Goal: Task Accomplishment & Management: Manage account settings

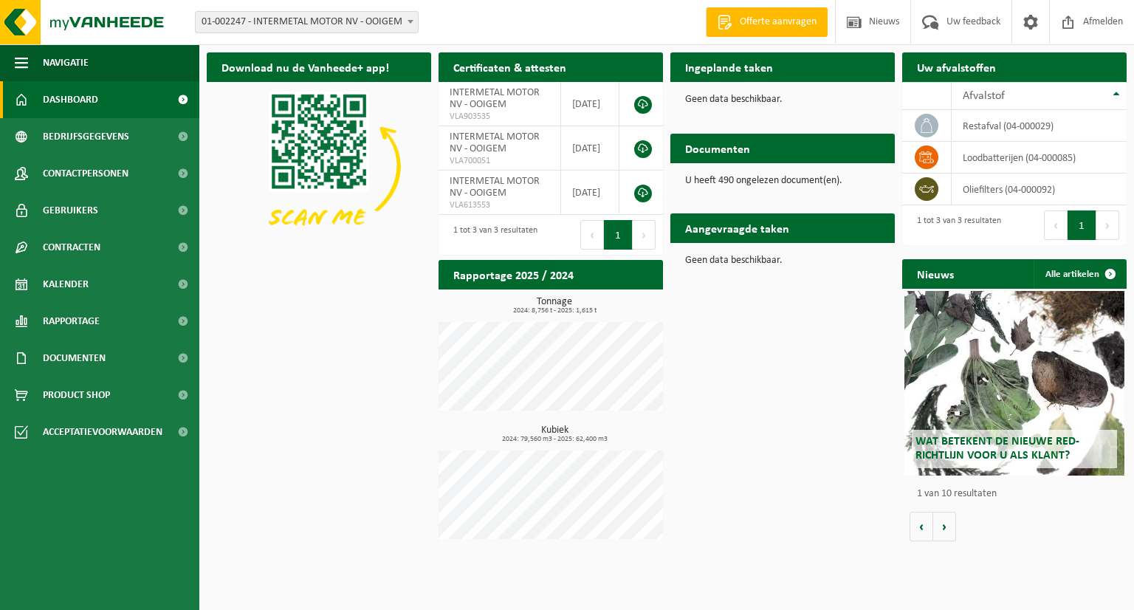
click at [739, 241] on h2 "Aangevraagde taken" at bounding box center [737, 227] width 134 height 29
click at [717, 233] on h2 "Aangevraagde taken" at bounding box center [737, 227] width 134 height 29
drag, startPoint x: 988, startPoint y: 72, endPoint x: 1063, endPoint y: 92, distance: 77.4
click at [988, 72] on h2 "Uw afvalstoffen" at bounding box center [956, 66] width 109 height 29
click at [795, 52] on div "Ingeplande taken Bekijk uw kalender" at bounding box center [782, 67] width 224 height 30
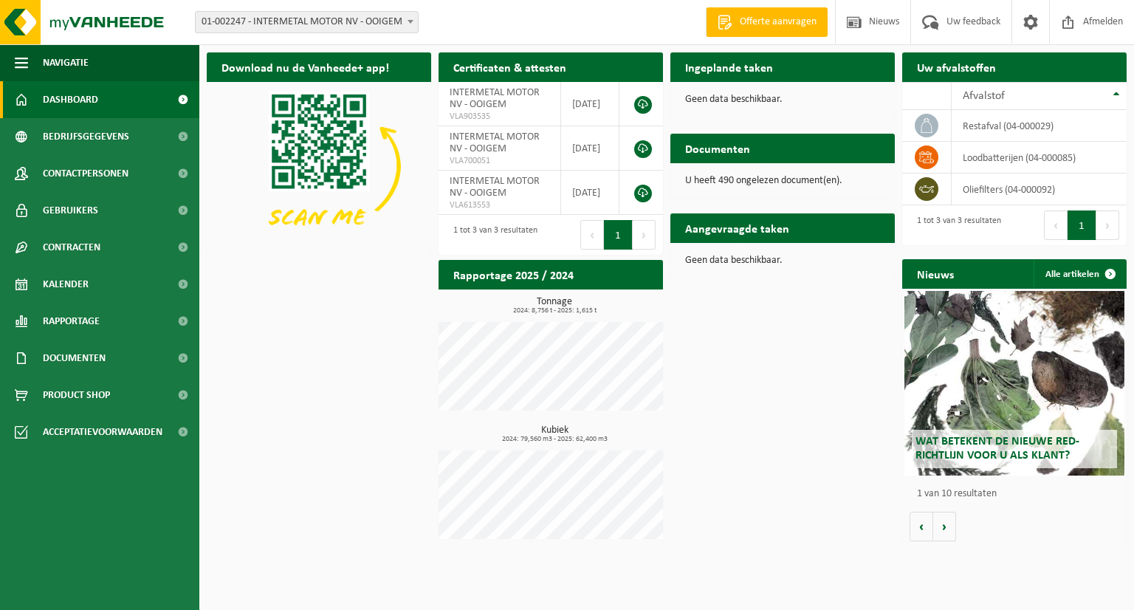
click at [795, 65] on div "Ingeplande taken Bekijk uw kalender" at bounding box center [782, 67] width 224 height 30
click at [823, 230] on div "Aangevraagde taken Toon de aangevraagde taken" at bounding box center [782, 228] width 224 height 30
click at [738, 225] on h2 "Aangevraagde taken" at bounding box center [737, 227] width 134 height 29
click at [709, 243] on div "Geen data beschikbaar." at bounding box center [782, 260] width 224 height 35
click at [794, 83] on div "Geen data beschikbaar." at bounding box center [782, 99] width 224 height 35
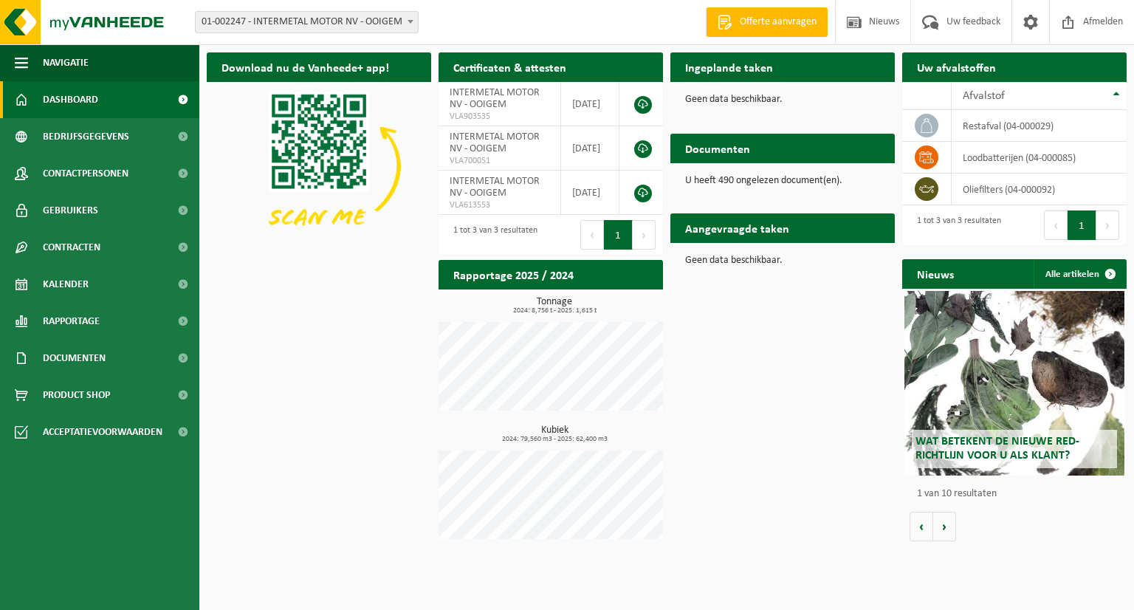
click at [1081, 64] on div "Uw afvalstoffen Ophaling aanvragen" at bounding box center [1014, 67] width 224 height 30
click at [980, 121] on td "restafval (04-000029)" at bounding box center [1039, 126] width 175 height 32
click at [1007, 125] on td "restafval (04-000029)" at bounding box center [1039, 126] width 175 height 32
click at [865, 281] on div "Aangevraagde taken Toon de aangevraagde taken Geen data beschikbaar." at bounding box center [783, 246] width 232 height 81
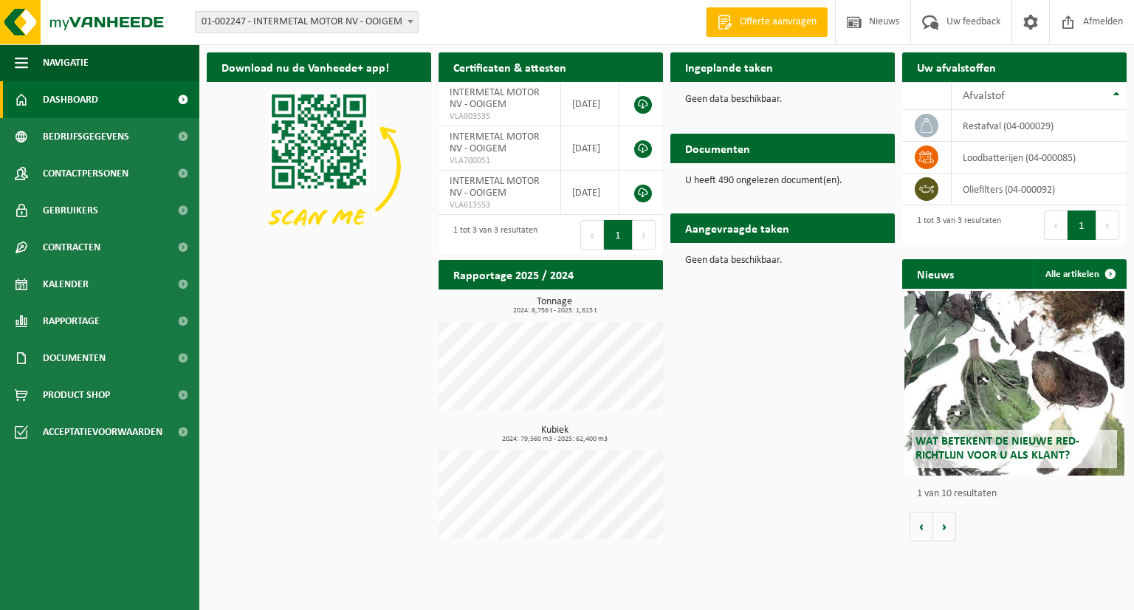
click at [742, 71] on h2 "Ingeplande taken" at bounding box center [728, 66] width 117 height 29
click at [760, 21] on span "Offerte aanvragen" at bounding box center [778, 22] width 84 height 15
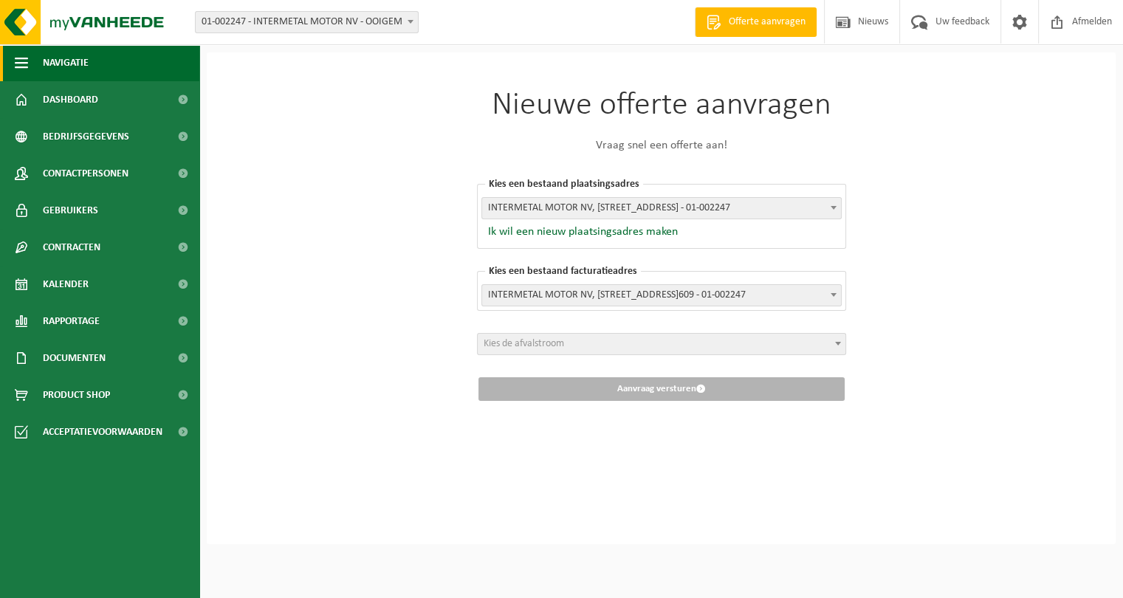
click at [100, 75] on button "Navigatie" at bounding box center [99, 62] width 199 height 37
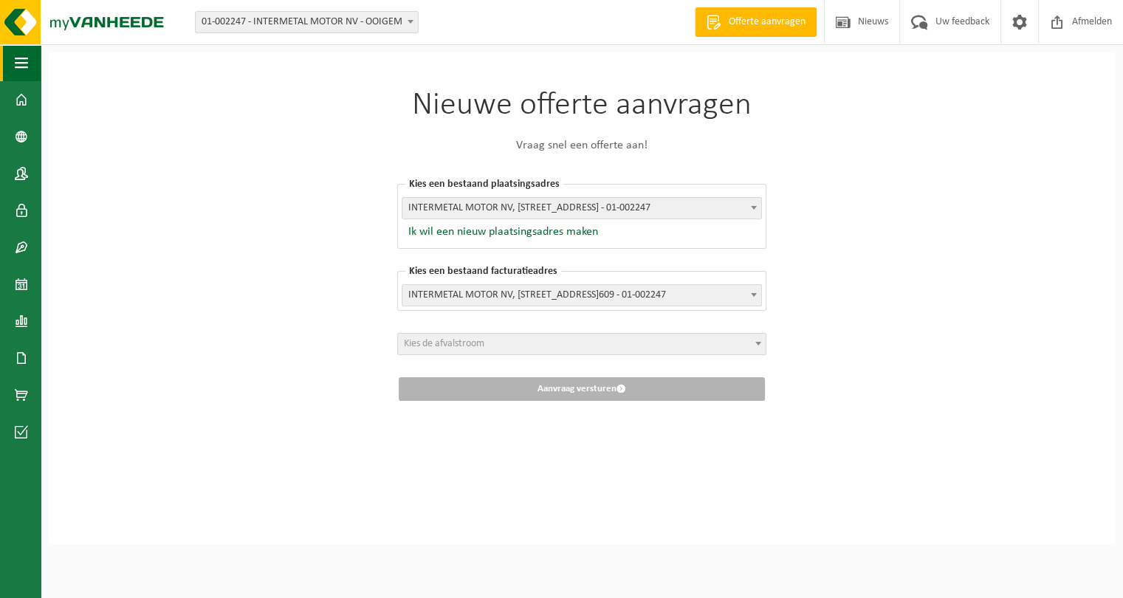
click at [18, 55] on span "button" at bounding box center [21, 62] width 13 height 37
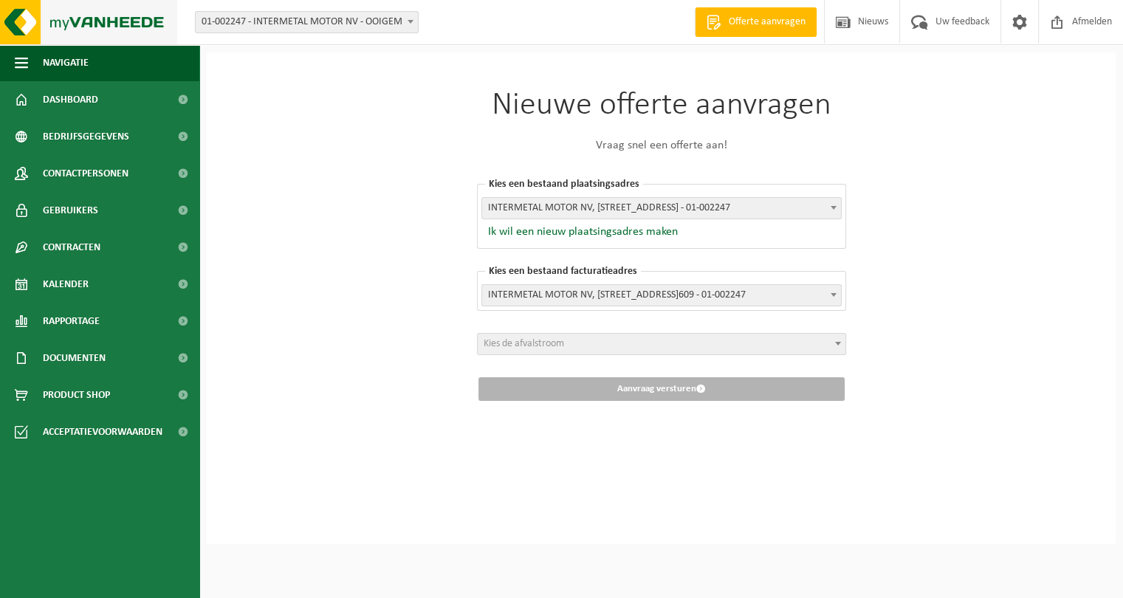
click at [80, 18] on img at bounding box center [88, 22] width 177 height 44
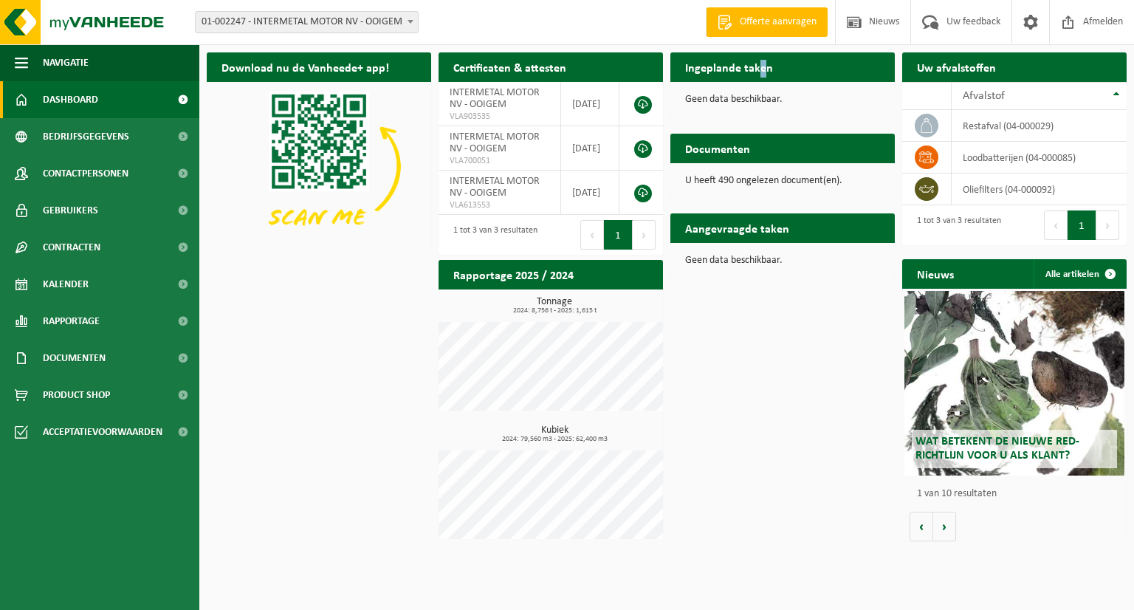
click at [760, 71] on h2 "Ingeplande taken" at bounding box center [728, 66] width 117 height 29
click at [762, 225] on h2 "Aangevraagde taken" at bounding box center [737, 227] width 134 height 29
click at [841, 173] on span "Bekijk uw documenten" at bounding box center [821, 178] width 92 height 10
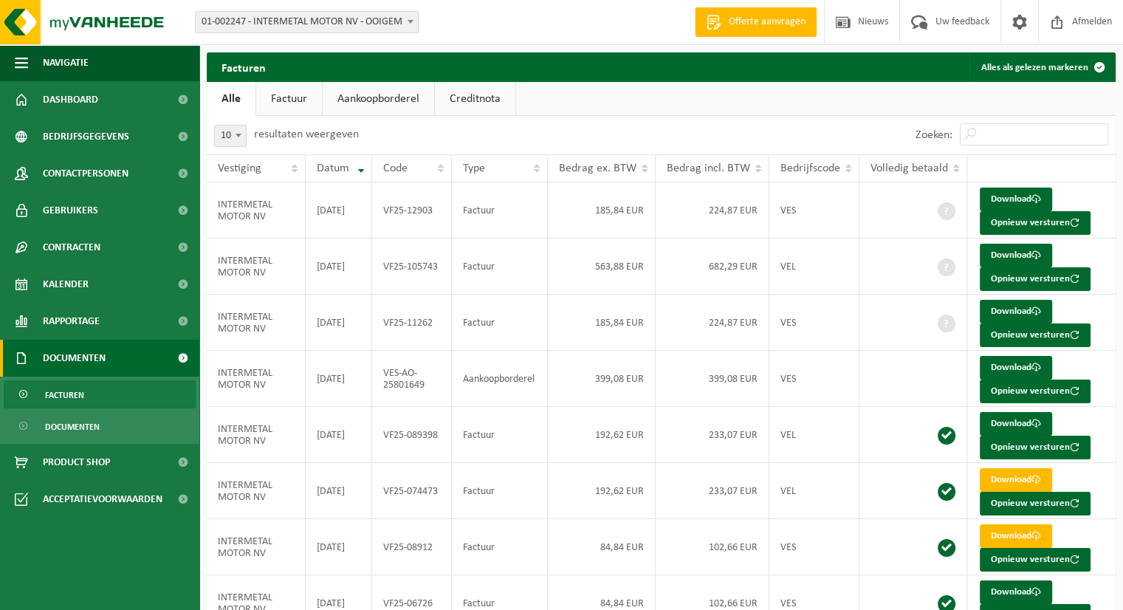
click at [302, 103] on link "Factuur" at bounding box center [289, 99] width 66 height 34
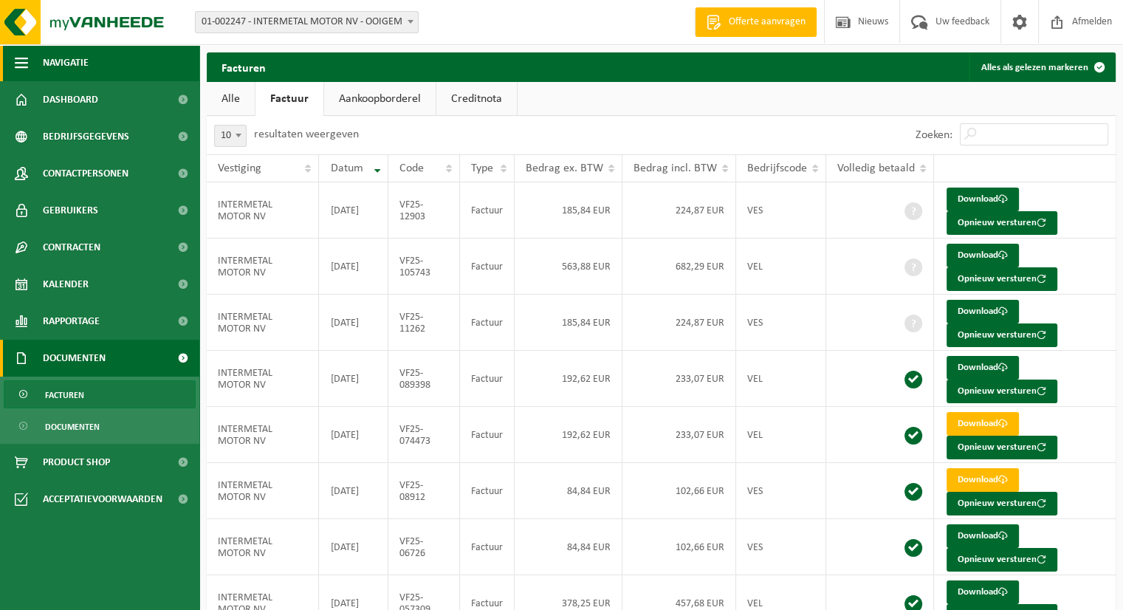
click at [68, 68] on span "Navigatie" at bounding box center [66, 62] width 46 height 37
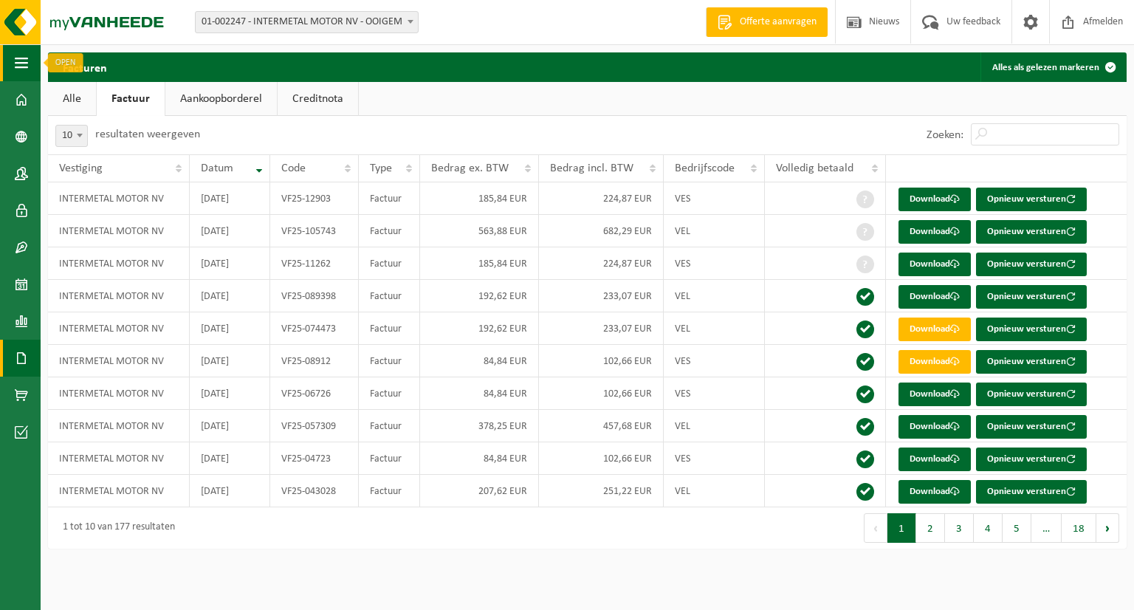
click at [12, 70] on button "Navigatie" at bounding box center [20, 62] width 41 height 37
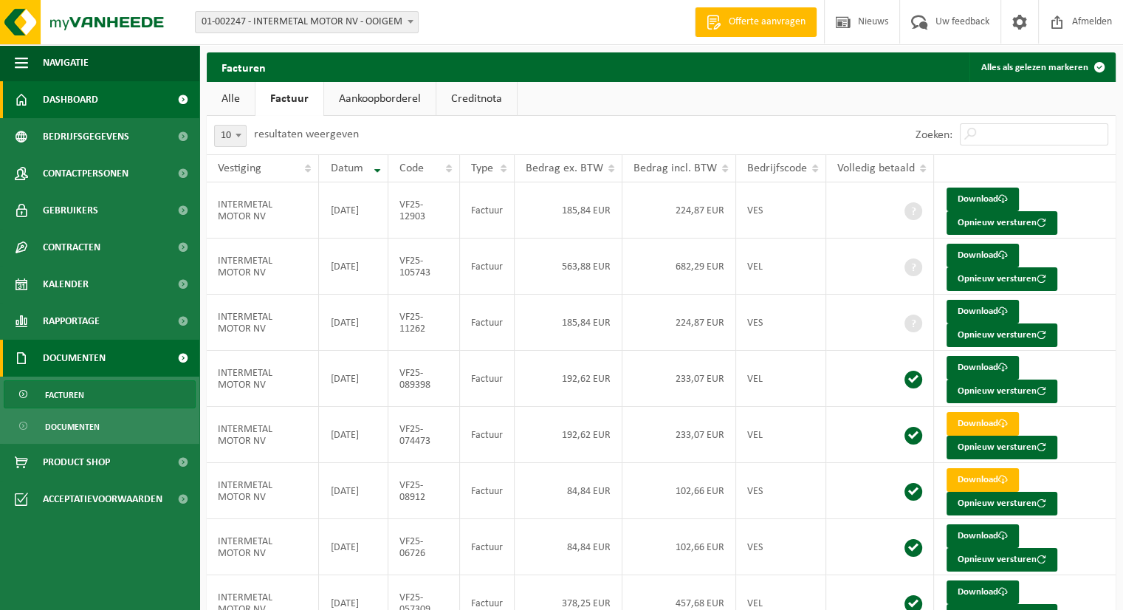
click at [55, 103] on span "Dashboard" at bounding box center [70, 99] width 55 height 37
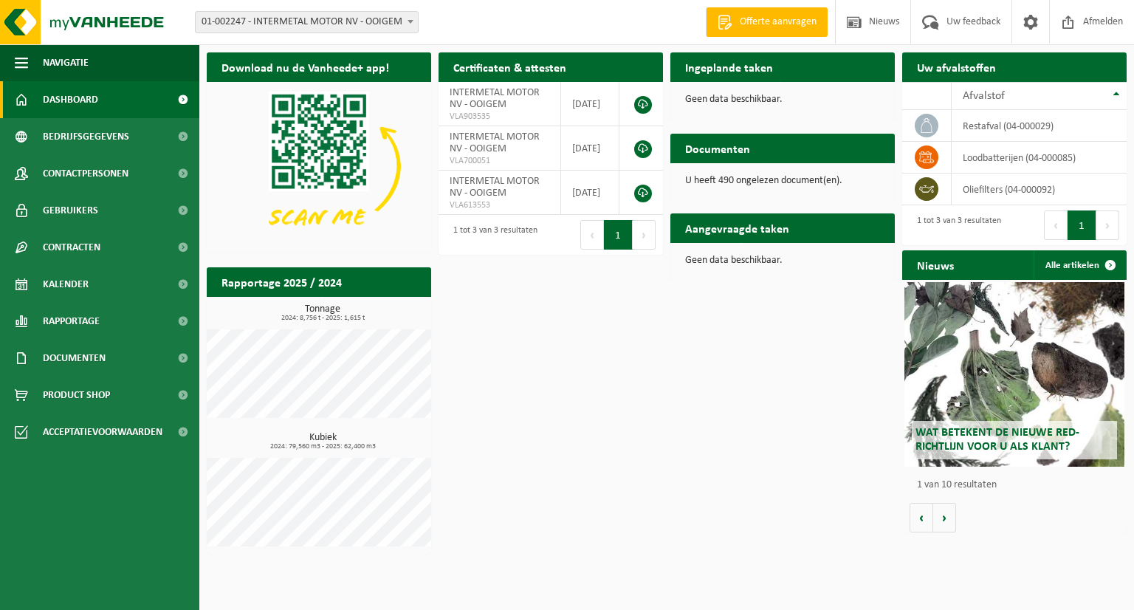
click at [817, 76] on div "Ingeplande taken Bekijk uw kalender" at bounding box center [782, 67] width 224 height 30
drag, startPoint x: 778, startPoint y: 64, endPoint x: 766, endPoint y: 134, distance: 71.1
click at [778, 64] on h2 "Ingeplande taken" at bounding box center [728, 66] width 117 height 29
click at [759, 229] on h2 "Aangevraagde taken" at bounding box center [737, 227] width 134 height 29
click at [768, 235] on h2 "Aangevraagde taken" at bounding box center [737, 227] width 134 height 29
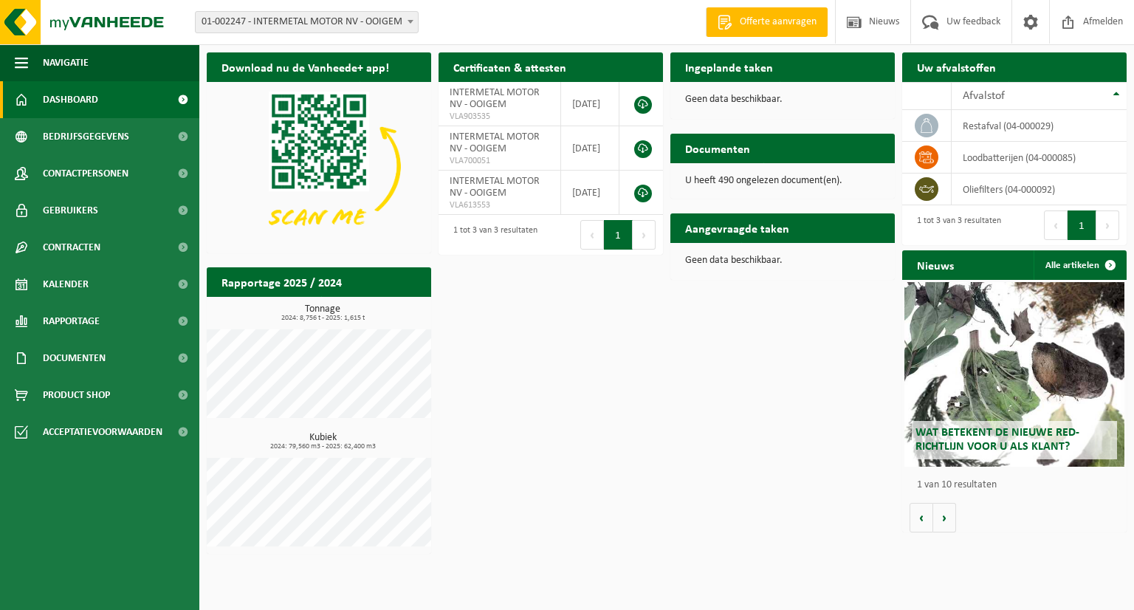
click at [778, 238] on h2 "Aangevraagde taken" at bounding box center [737, 227] width 134 height 29
drag, startPoint x: 780, startPoint y: 238, endPoint x: 791, endPoint y: 233, distance: 11.9
click at [780, 238] on h2 "Aangevraagde taken" at bounding box center [737, 227] width 134 height 29
click at [791, 232] on h2 "Aangevraagde taken" at bounding box center [737, 227] width 134 height 29
drag, startPoint x: 791, startPoint y: 225, endPoint x: 684, endPoint y: 227, distance: 106.3
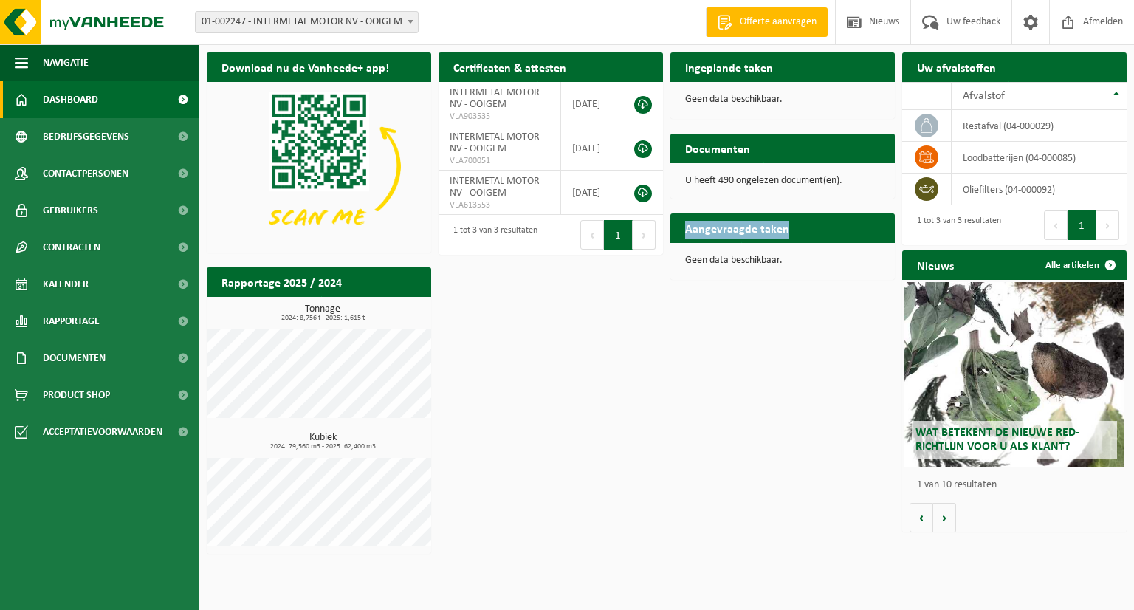
click at [684, 227] on h2 "Aangevraagde taken" at bounding box center [737, 227] width 134 height 29
click at [757, 228] on h2 "Aangevraagde taken" at bounding box center [737, 227] width 134 height 29
click at [818, 238] on div "Aangevraagde taken Toon de aangevraagde taken" at bounding box center [782, 228] width 224 height 30
drag, startPoint x: 785, startPoint y: 225, endPoint x: 676, endPoint y: 227, distance: 109.3
click at [674, 229] on h2 "Aangevraagde taken" at bounding box center [737, 227] width 134 height 29
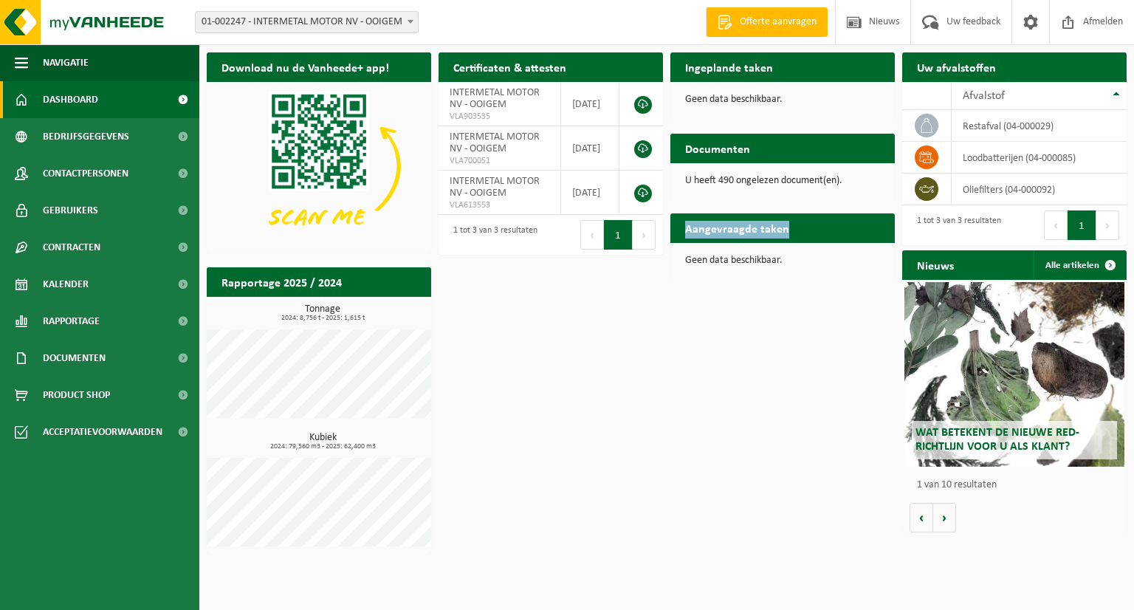
click at [765, 226] on h2 "Aangevraagde taken" at bounding box center [737, 227] width 134 height 29
drag, startPoint x: 809, startPoint y: 229, endPoint x: 684, endPoint y: 230, distance: 124.8
click at [684, 230] on div "Aangevraagde taken Toon de aangevraagde taken" at bounding box center [782, 228] width 224 height 30
click at [792, 234] on h2 "Aangevraagde taken" at bounding box center [737, 227] width 134 height 29
drag, startPoint x: 794, startPoint y: 231, endPoint x: 664, endPoint y: 234, distance: 130.0
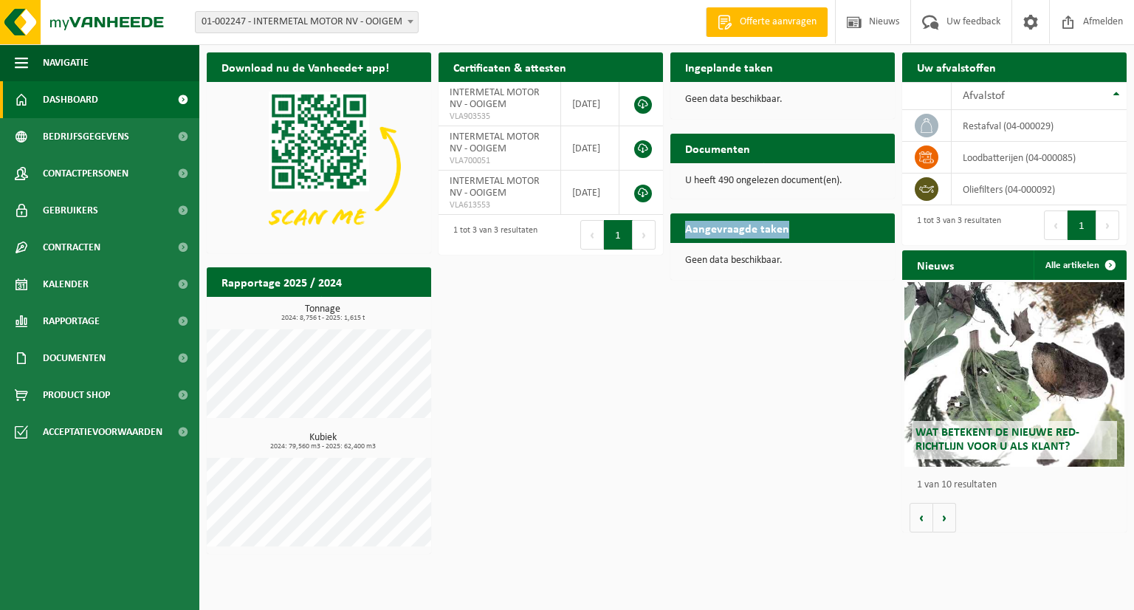
click at [664, 234] on div "Download nu de Vanheede+ app! Verberg Certificaten & attesten Bekijk uw certifi…" at bounding box center [666, 303] width 927 height 516
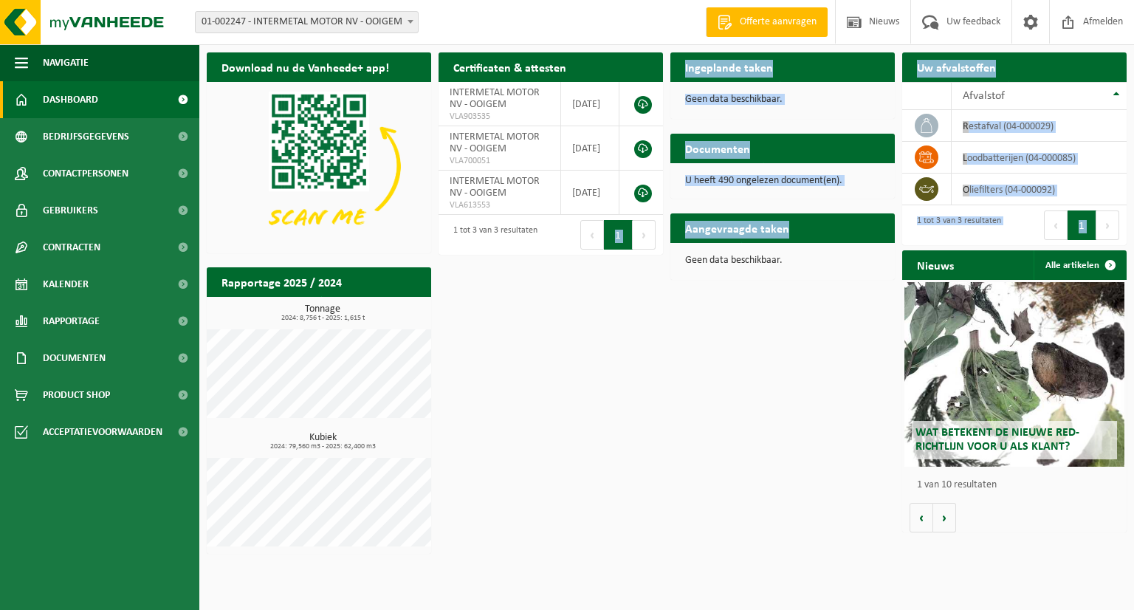
click at [788, 231] on h2 "Aangevraagde taken" at bounding box center [737, 227] width 134 height 29
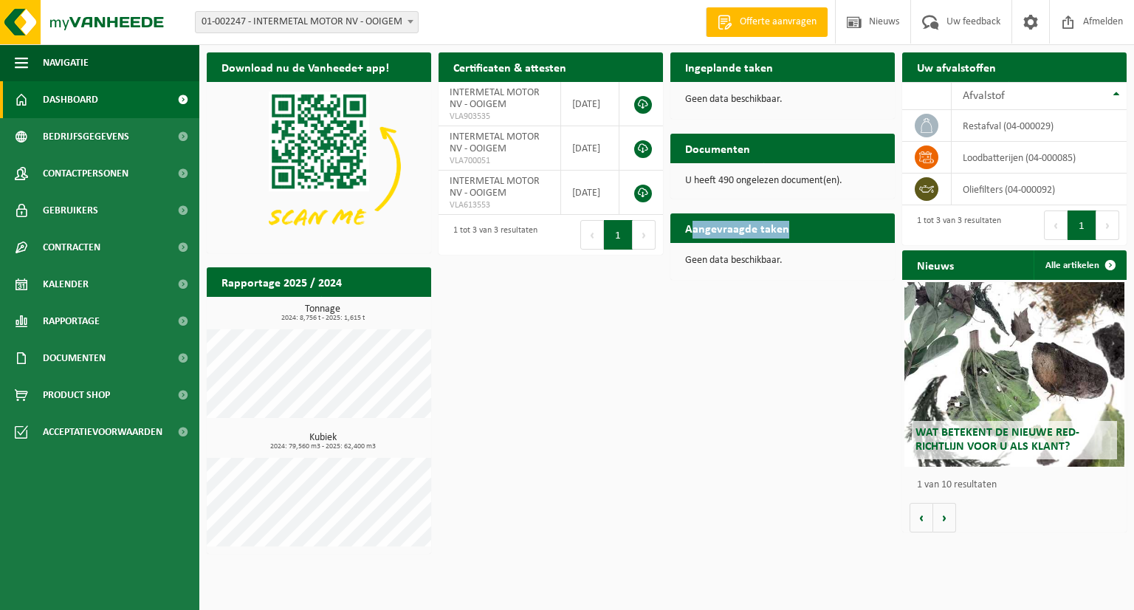
drag, startPoint x: 795, startPoint y: 230, endPoint x: 688, endPoint y: 234, distance: 107.1
click at [688, 234] on h2 "Aangevraagde taken" at bounding box center [737, 227] width 134 height 29
click at [694, 231] on h2 "Aangevraagde taken" at bounding box center [737, 227] width 134 height 29
drag, startPoint x: 797, startPoint y: 228, endPoint x: 676, endPoint y: 233, distance: 121.2
click at [676, 233] on h2 "Aangevraagde taken" at bounding box center [737, 227] width 134 height 29
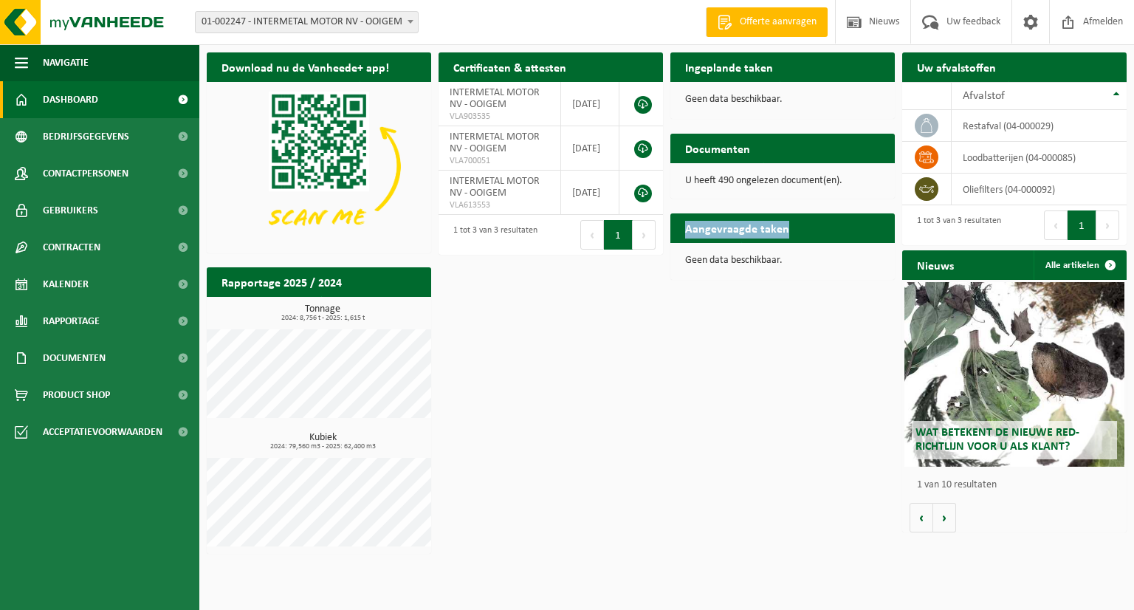
click at [688, 229] on h2 "Aangevraagde taken" at bounding box center [737, 227] width 134 height 29
drag, startPoint x: 685, startPoint y: 229, endPoint x: 794, endPoint y: 234, distance: 109.4
click at [794, 235] on h2 "Aangevraagde taken" at bounding box center [737, 227] width 134 height 29
click at [789, 227] on h2 "Aangevraagde taken" at bounding box center [737, 227] width 134 height 29
drag, startPoint x: 795, startPoint y: 231, endPoint x: 774, endPoint y: 231, distance: 21.4
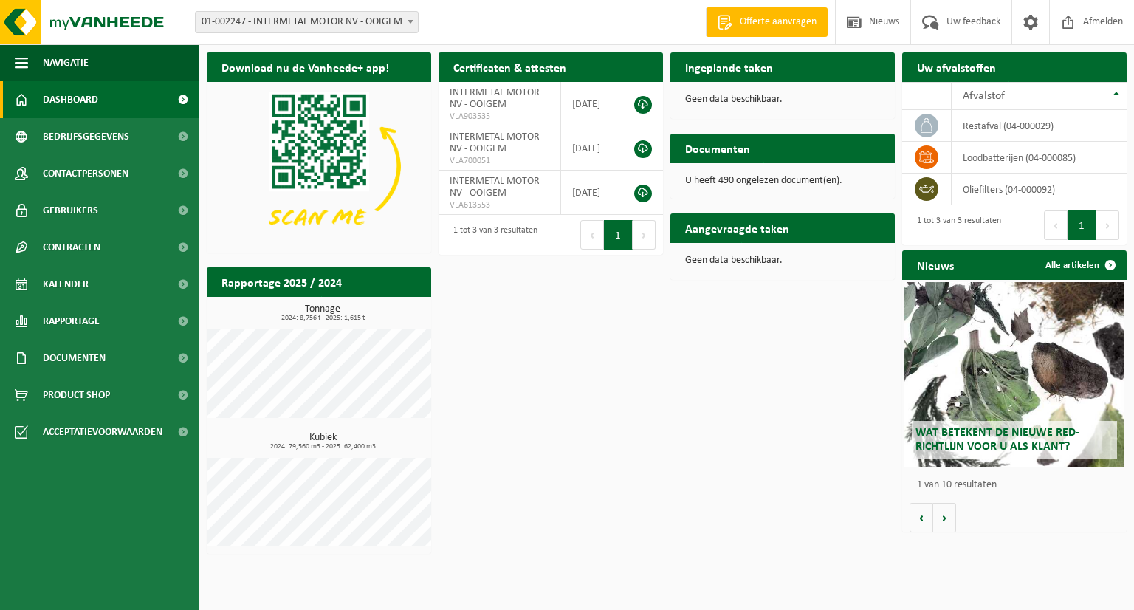
click at [793, 232] on h2 "Aangevraagde taken" at bounding box center [737, 227] width 134 height 29
click at [773, 231] on h2 "Aangevraagde taken" at bounding box center [737, 227] width 134 height 29
click at [787, 231] on h2 "Aangevraagde taken" at bounding box center [737, 227] width 134 height 29
drag, startPoint x: 787, startPoint y: 230, endPoint x: 697, endPoint y: 230, distance: 90.1
click at [697, 233] on h2 "Aangevraagde taken" at bounding box center [737, 227] width 134 height 29
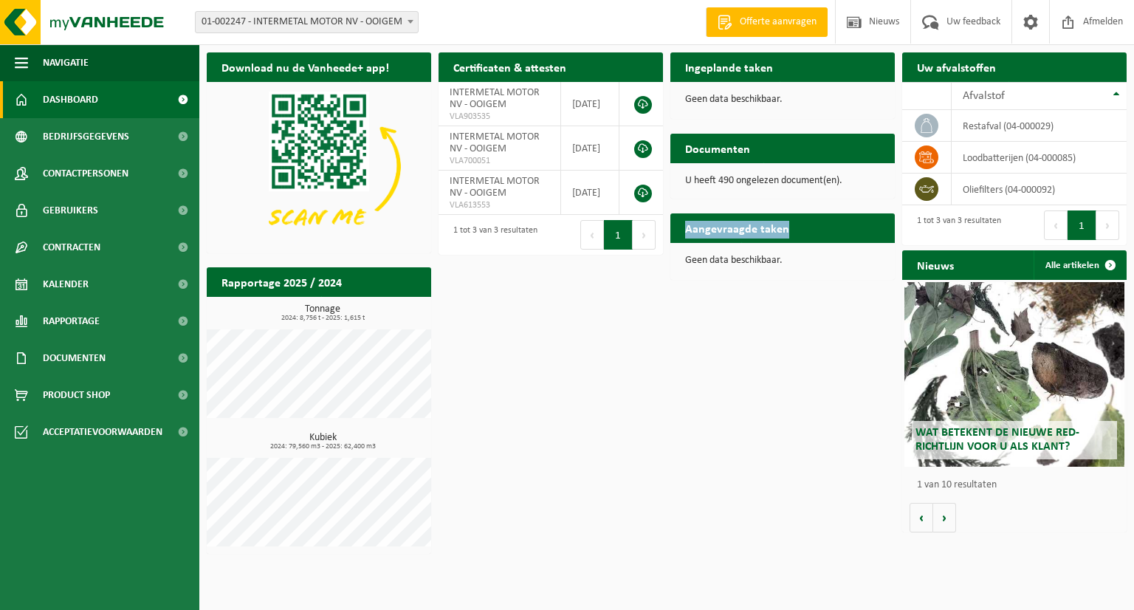
click at [803, 231] on div "Aangevraagde taken Toon de aangevraagde taken" at bounding box center [782, 228] width 224 height 30
click at [1025, 128] on td "restafval (04-000029)" at bounding box center [1039, 126] width 175 height 32
click at [933, 127] on icon at bounding box center [926, 125] width 15 height 15
click at [1001, 128] on td "restafval (04-000029)" at bounding box center [1039, 126] width 175 height 32
click at [1116, 94] on th "Afvalstof" at bounding box center [1039, 96] width 175 height 28
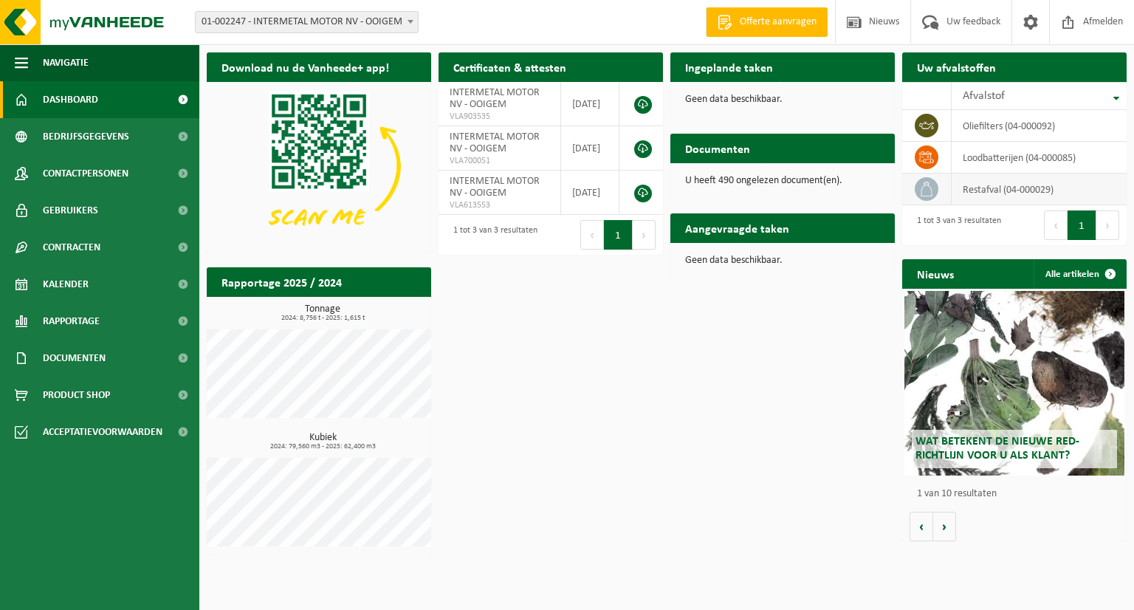
click at [1016, 190] on td "restafval (04-000029)" at bounding box center [1039, 189] width 175 height 32
click at [1111, 95] on th "Afvalstof" at bounding box center [1039, 96] width 175 height 28
click at [791, 65] on div "Ingeplande taken Bekijk uw kalender" at bounding box center [782, 67] width 224 height 30
drag, startPoint x: 780, startPoint y: 72, endPoint x: 728, endPoint y: 72, distance: 52.4
click at [728, 72] on h2 "Ingeplande taken" at bounding box center [728, 66] width 117 height 29
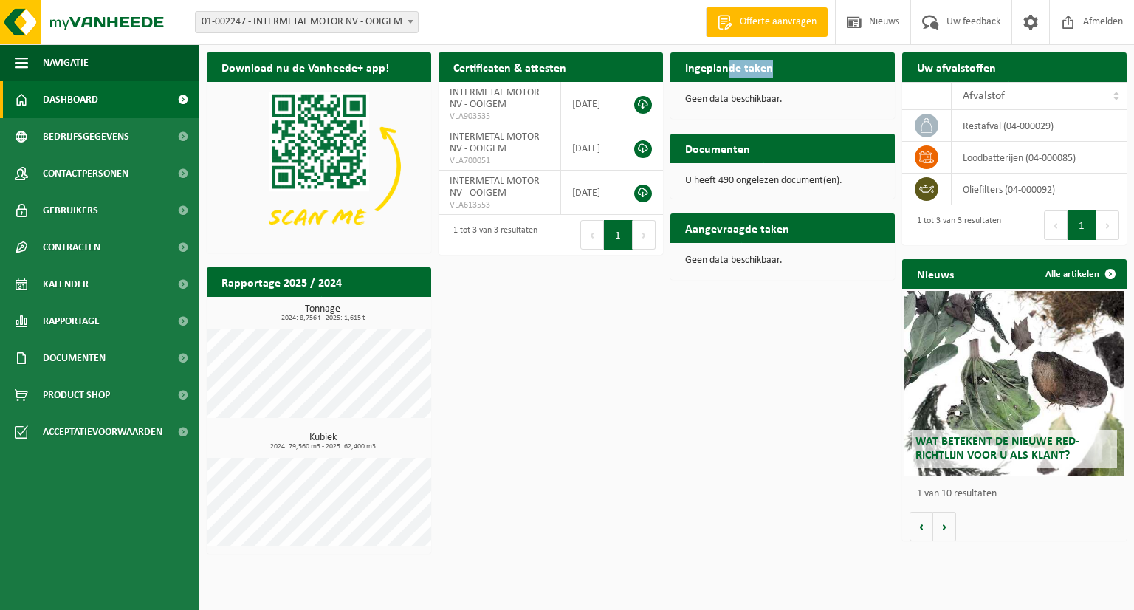
click at [798, 69] on div "Ingeplande taken Bekijk uw kalender" at bounding box center [782, 67] width 224 height 30
drag, startPoint x: 765, startPoint y: 73, endPoint x: 684, endPoint y: 78, distance: 81.3
click at [684, 78] on h2 "Ingeplande taken" at bounding box center [728, 66] width 117 height 29
click at [772, 75] on h2 "Ingeplande taken" at bounding box center [728, 66] width 117 height 29
drag, startPoint x: 778, startPoint y: 72, endPoint x: 687, endPoint y: 72, distance: 91.5
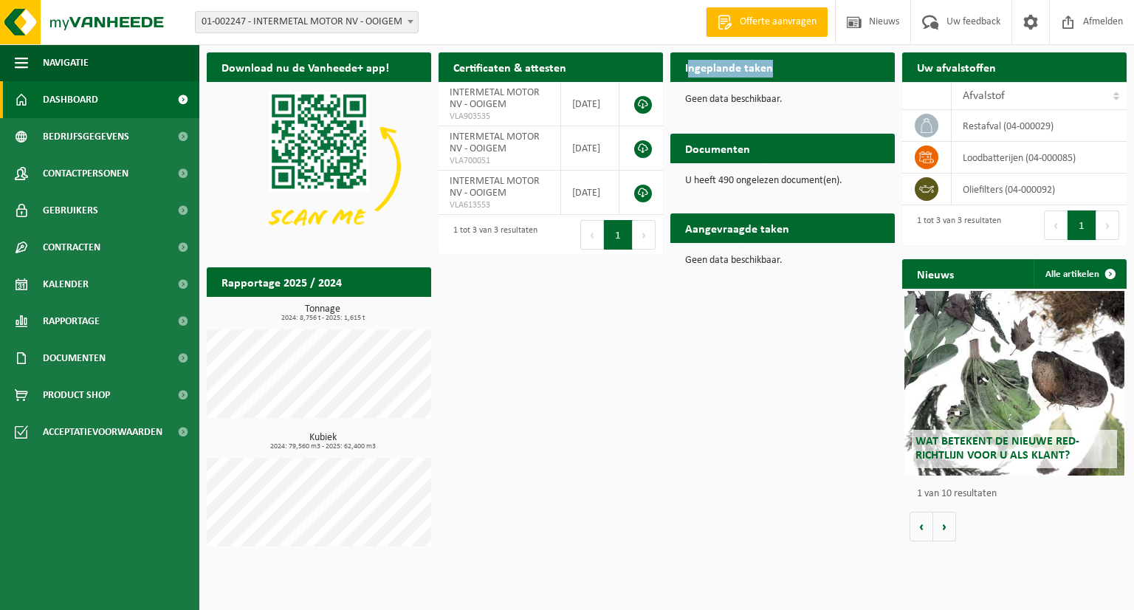
click at [687, 72] on h2 "Ingeplande taken" at bounding box center [728, 66] width 117 height 29
click at [772, 69] on h2 "Ingeplande taken" at bounding box center [728, 66] width 117 height 29
click at [779, 68] on h2 "Ingeplande taken" at bounding box center [728, 66] width 117 height 29
click at [812, 70] on div "Ingeplande taken Bekijk uw kalender" at bounding box center [782, 67] width 224 height 30
drag, startPoint x: 840, startPoint y: 66, endPoint x: 870, endPoint y: 77, distance: 31.5
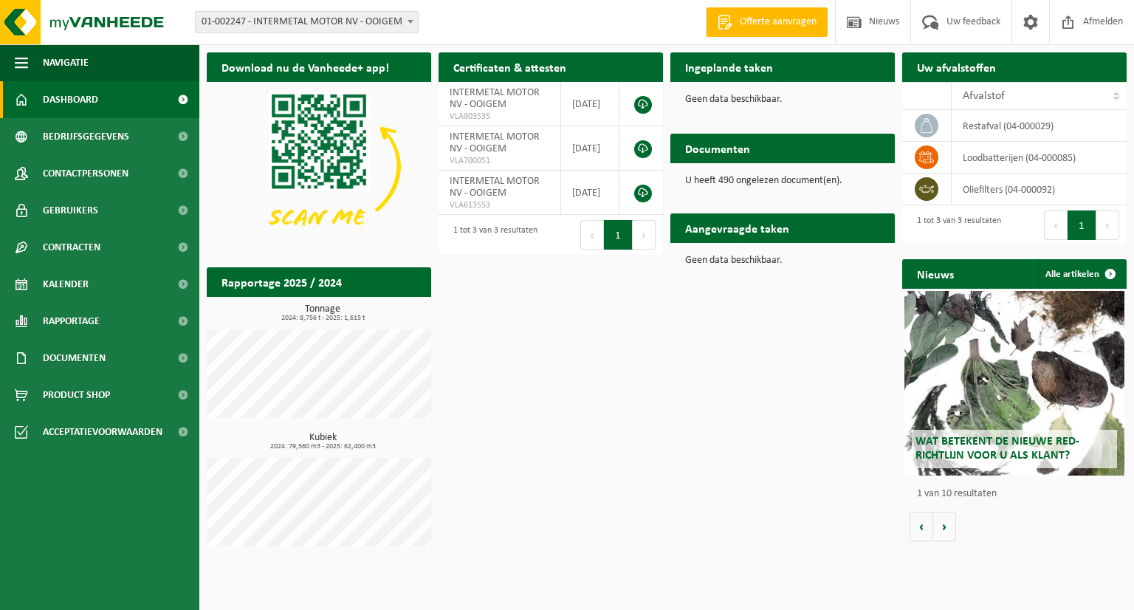
click at [842, 66] on div "Ingeplande taken Bekijk uw kalender" at bounding box center [782, 67] width 224 height 30
click at [870, 77] on div "Ingeplande taken Bekijk uw kalender" at bounding box center [782, 67] width 224 height 30
click at [824, 58] on div "Ingeplande taken Bekijk uw kalender" at bounding box center [782, 67] width 224 height 30
click at [816, 240] on div "Aangevraagde taken Toon de aangevraagde taken" at bounding box center [782, 228] width 224 height 30
click at [820, 83] on div "Geen data beschikbaar." at bounding box center [782, 99] width 224 height 35
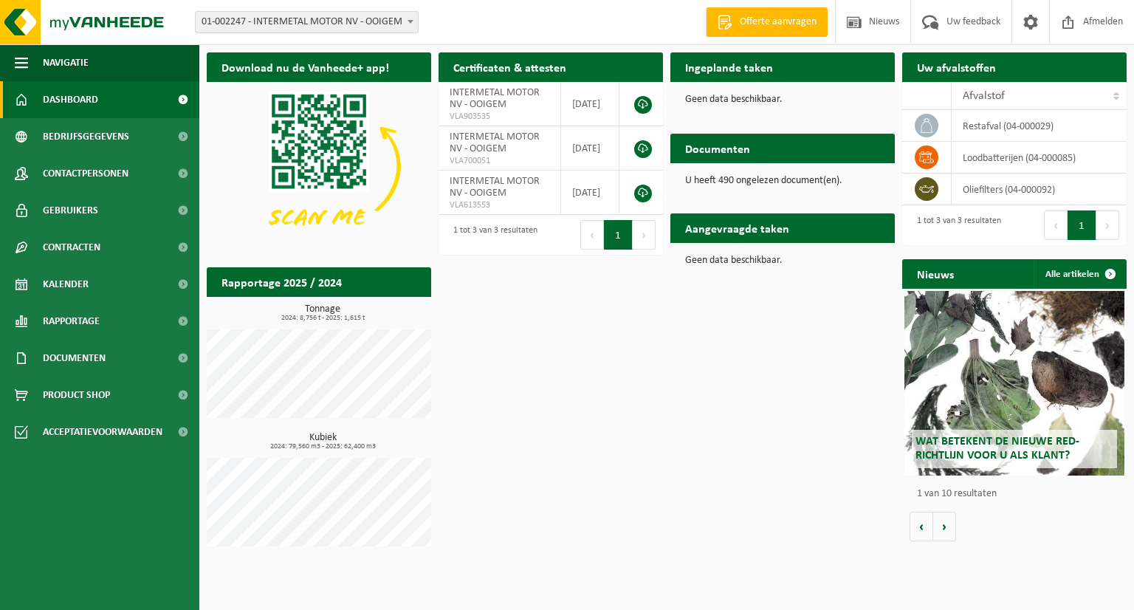
click at [827, 66] on div "Ingeplande taken Bekijk uw kalender" at bounding box center [782, 67] width 224 height 30
click at [744, 374] on div "Download nu de Vanheede+ app! Verberg Certificaten & attesten Bekijk uw certifi…" at bounding box center [666, 303] width 927 height 516
drag, startPoint x: 809, startPoint y: 66, endPoint x: 687, endPoint y: 69, distance: 122.6
click at [687, 69] on div "Ingeplande taken Bekijk uw kalender" at bounding box center [782, 67] width 224 height 30
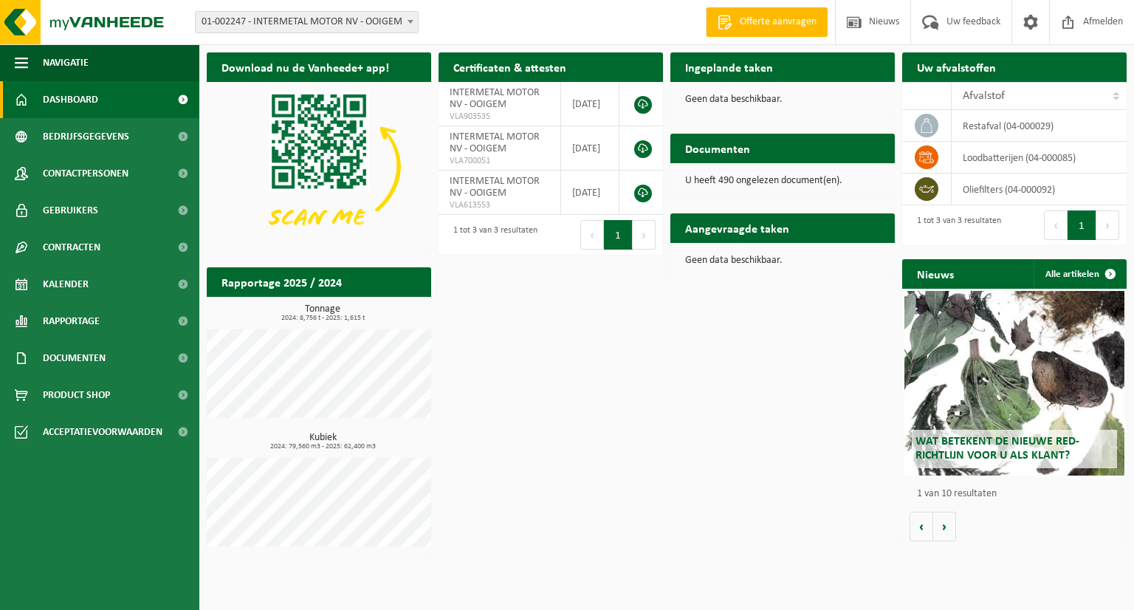
click at [681, 69] on h2 "Ingeplande taken" at bounding box center [728, 66] width 117 height 29
drag, startPoint x: 681, startPoint y: 69, endPoint x: 788, endPoint y: 209, distance: 176.9
click at [727, 72] on h2 "Ingeplande taken" at bounding box center [728, 66] width 117 height 29
click at [682, 382] on div "Download nu de Vanheede+ app! Verberg Certificaten & attesten Bekijk uw certifi…" at bounding box center [666, 303] width 927 height 516
click at [806, 67] on div "Ingeplande taken Bekijk uw kalender" at bounding box center [782, 67] width 224 height 30
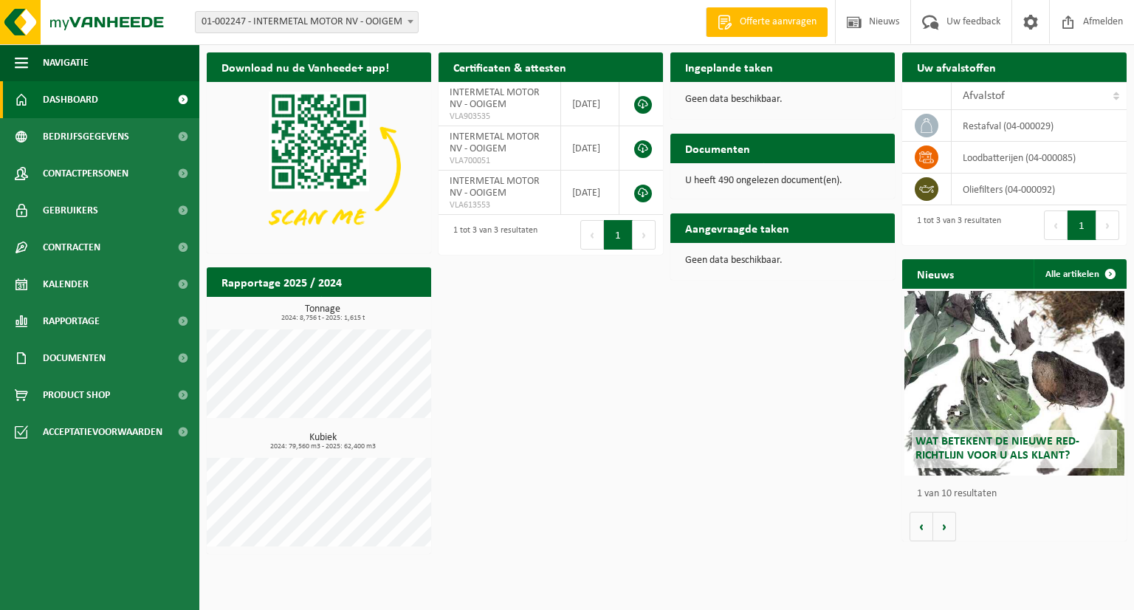
click at [830, 238] on div "Aangevraagde taken Toon de aangevraagde taken" at bounding box center [782, 228] width 224 height 30
click at [827, 230] on div "Aangevraagde taken Toon de aangevraagde taken" at bounding box center [782, 228] width 224 height 30
click at [797, 231] on h2 "Aangevraagde taken" at bounding box center [737, 227] width 134 height 29
drag, startPoint x: 796, startPoint y: 255, endPoint x: 774, endPoint y: 261, distance: 22.9
click at [796, 255] on div "Geen data beschikbaar." at bounding box center [782, 260] width 224 height 35
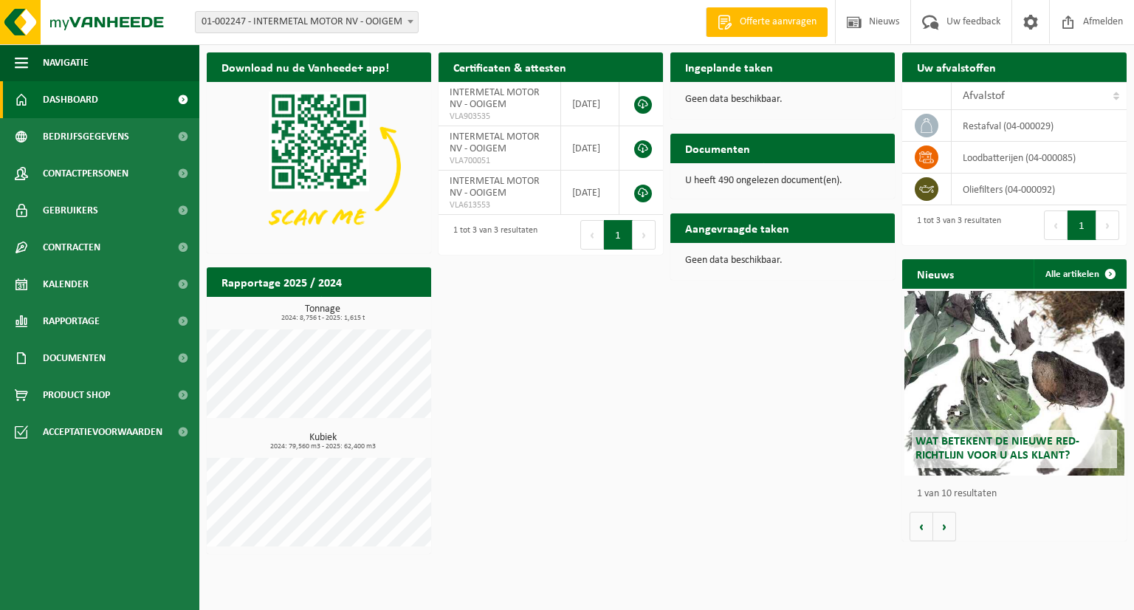
click at [765, 261] on p "Geen data beschikbaar." at bounding box center [782, 260] width 195 height 10
click at [758, 235] on h2 "Aangevraagde taken" at bounding box center [737, 227] width 134 height 29
click at [757, 234] on h2 "Aangevraagde taken" at bounding box center [737, 227] width 134 height 29
click at [1090, 272] on link "Alle artikelen" at bounding box center [1079, 274] width 92 height 30
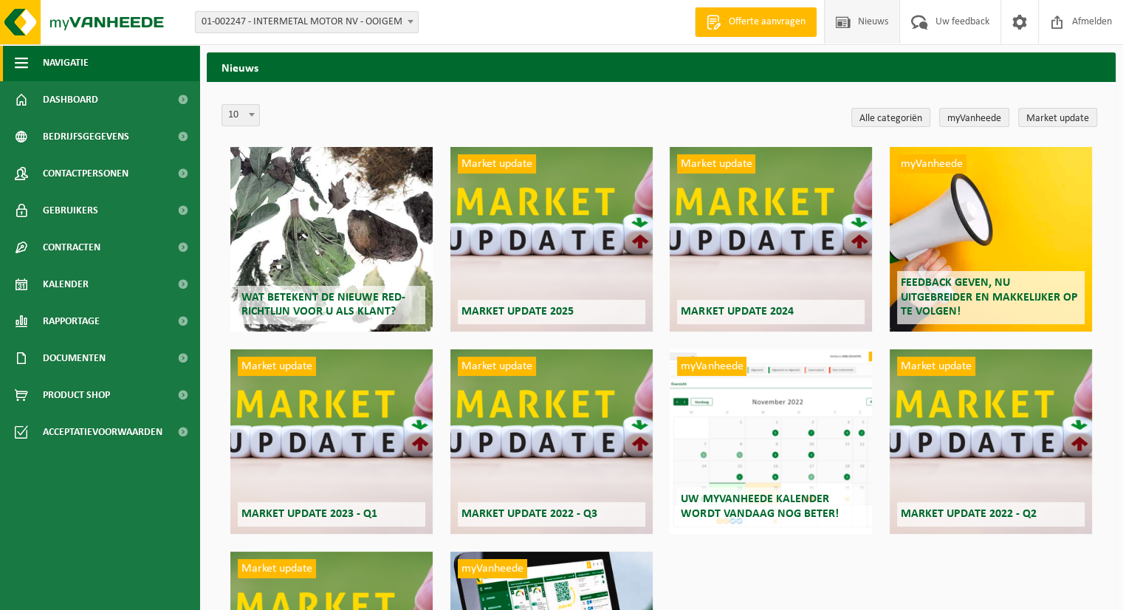
click at [80, 71] on span "Navigatie" at bounding box center [66, 62] width 46 height 37
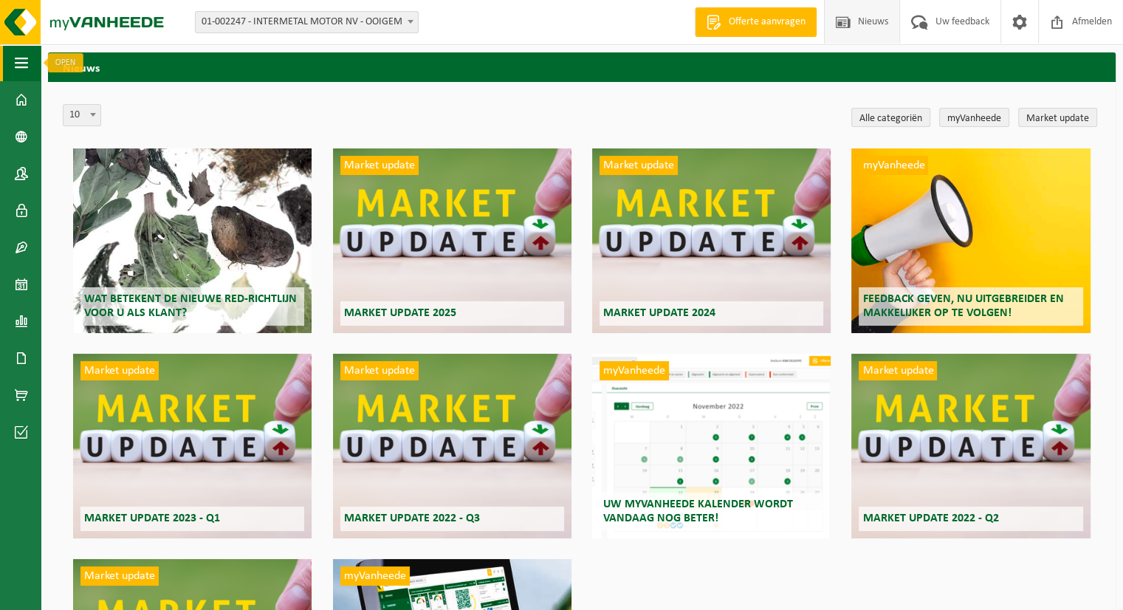
click at [24, 68] on span "button" at bounding box center [21, 62] width 13 height 37
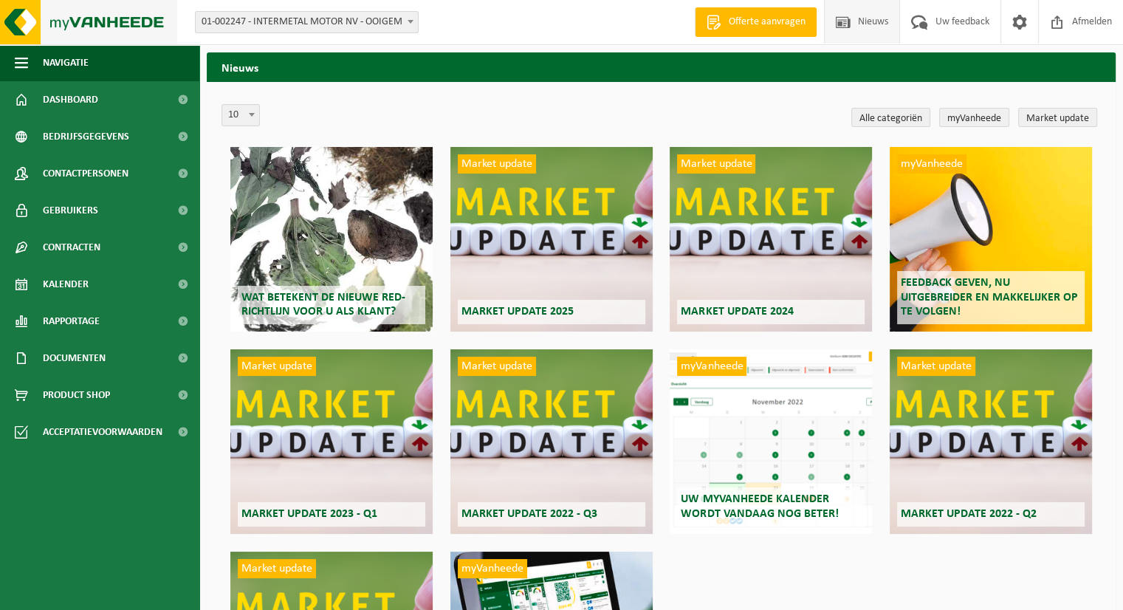
click at [27, 29] on img at bounding box center [88, 22] width 177 height 44
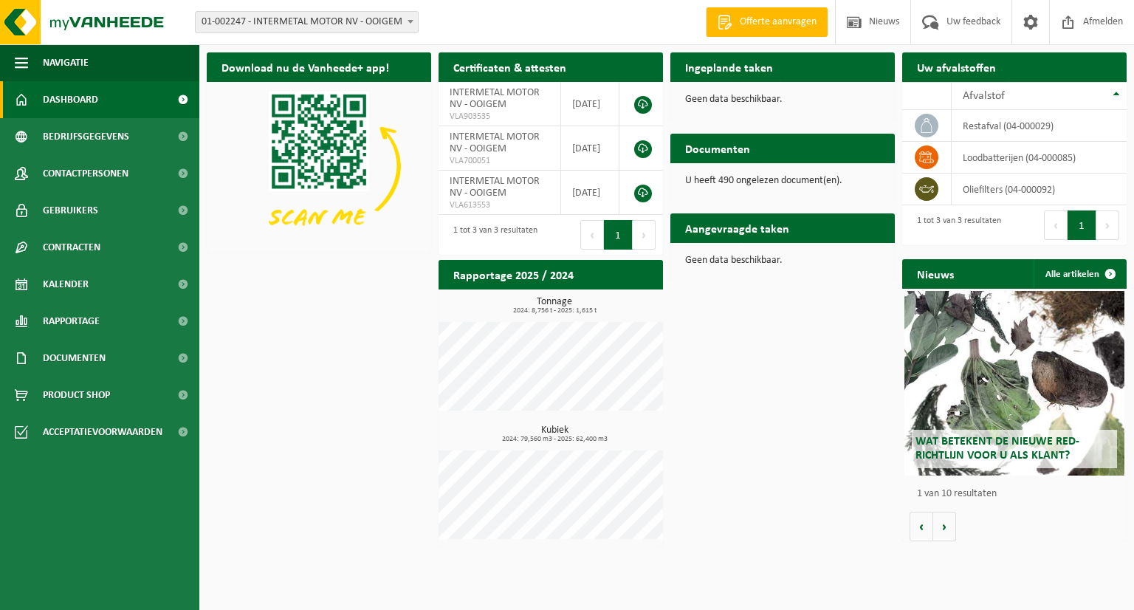
click at [737, 225] on h2 "Aangevraagde taken" at bounding box center [737, 227] width 134 height 29
click at [774, 226] on h2 "Aangevraagde taken" at bounding box center [737, 227] width 134 height 29
click at [784, 223] on h2 "Aangevraagde taken" at bounding box center [737, 227] width 134 height 29
click at [823, 72] on div "Ingeplande taken Bekijk uw kalender" at bounding box center [782, 67] width 224 height 30
click at [805, 71] on div "Ingeplande taken Bekijk uw kalender" at bounding box center [782, 67] width 224 height 30
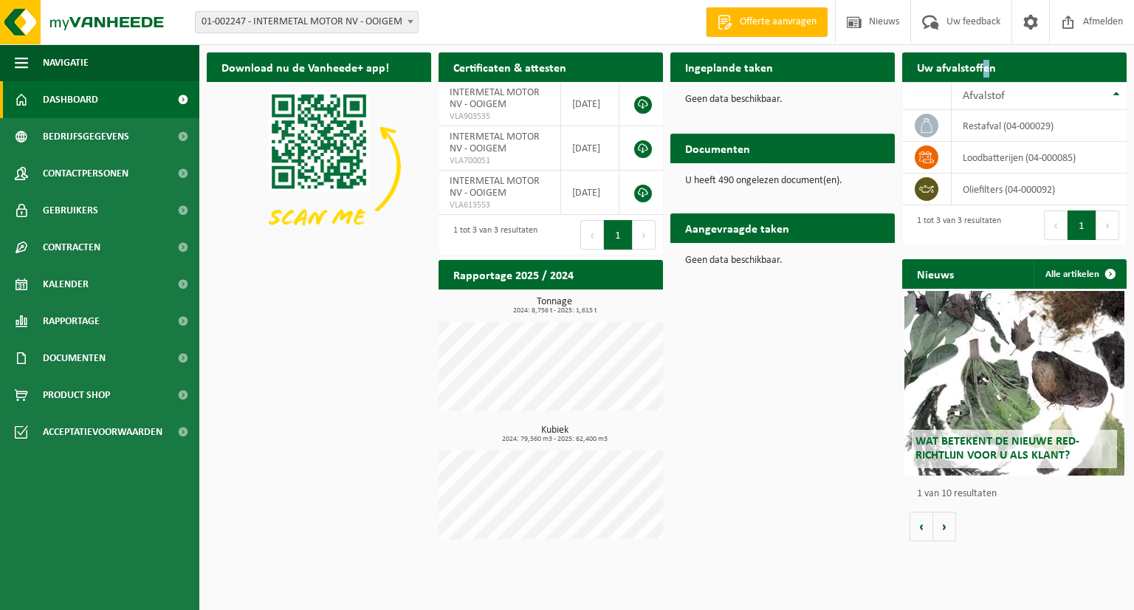
click at [985, 80] on h2 "Uw afvalstoffen" at bounding box center [956, 66] width 109 height 29
click at [1044, 67] on div "Uw afvalstoffen Ophaling aanvragen" at bounding box center [1014, 67] width 224 height 30
click at [1079, 66] on div "Uw afvalstoffen Ophaling aanvragen" at bounding box center [1014, 67] width 224 height 30
click at [171, 281] on span at bounding box center [182, 284] width 33 height 37
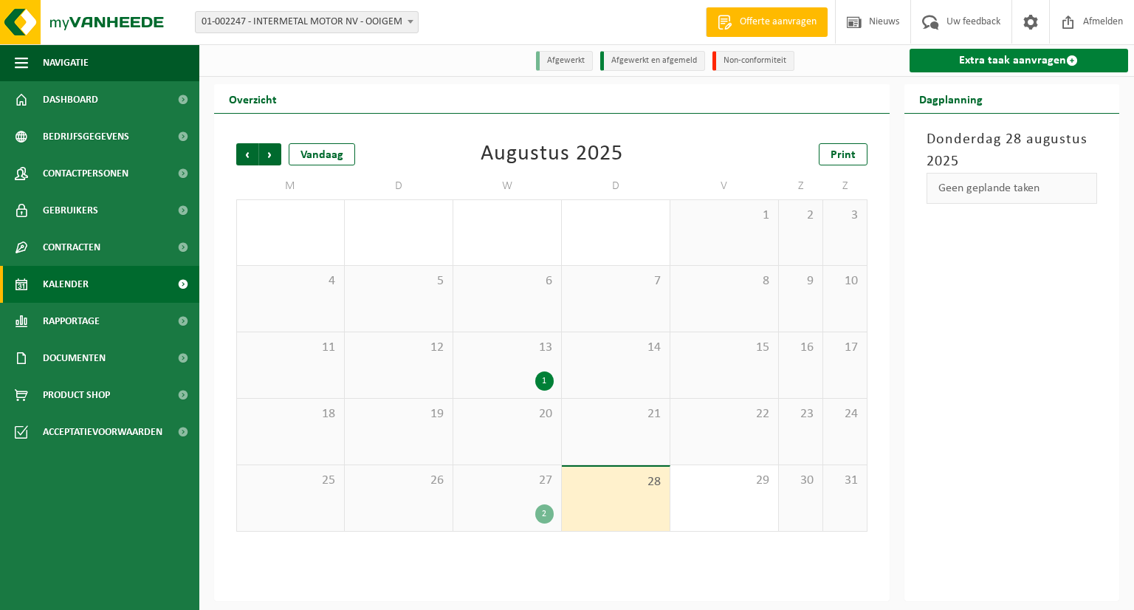
click at [1025, 62] on link "Extra taak aanvragen" at bounding box center [1018, 61] width 219 height 24
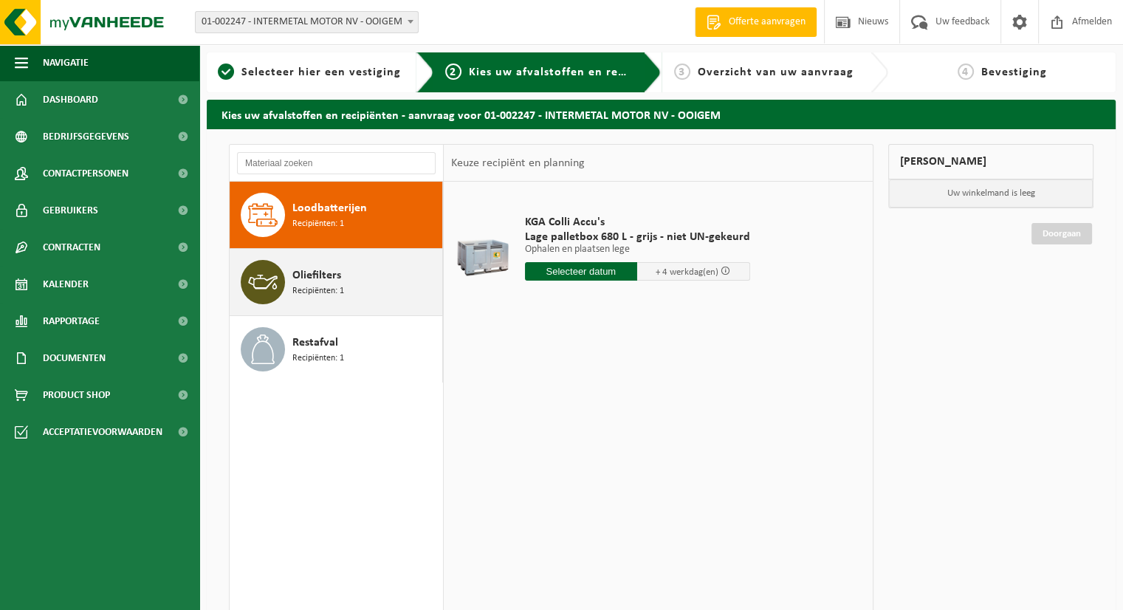
click at [282, 296] on div at bounding box center [263, 282] width 44 height 44
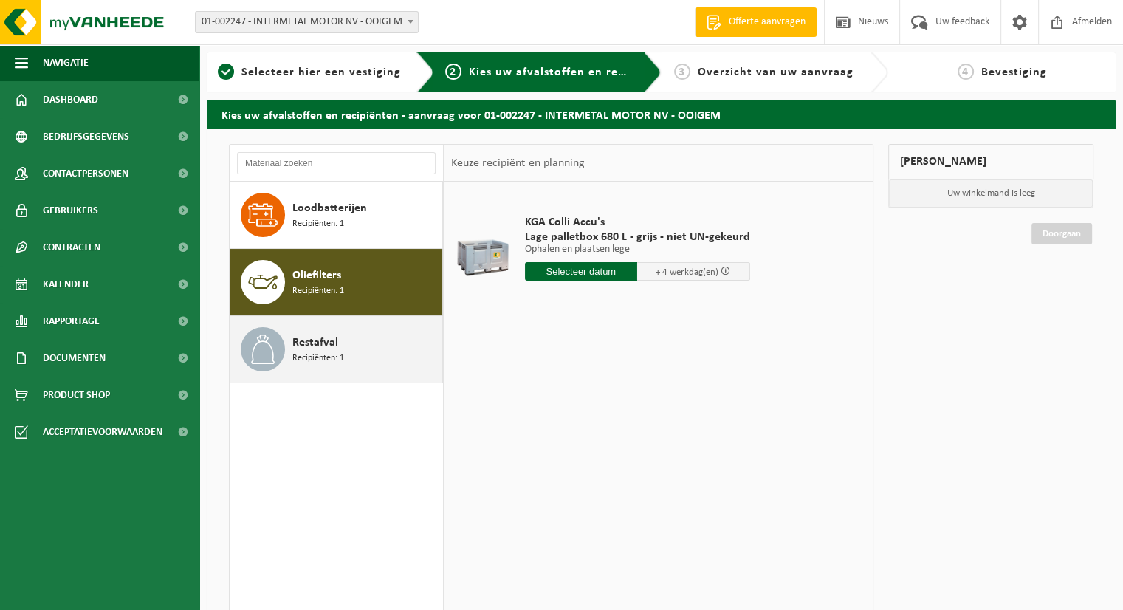
click at [278, 340] on span at bounding box center [263, 349] width 44 height 44
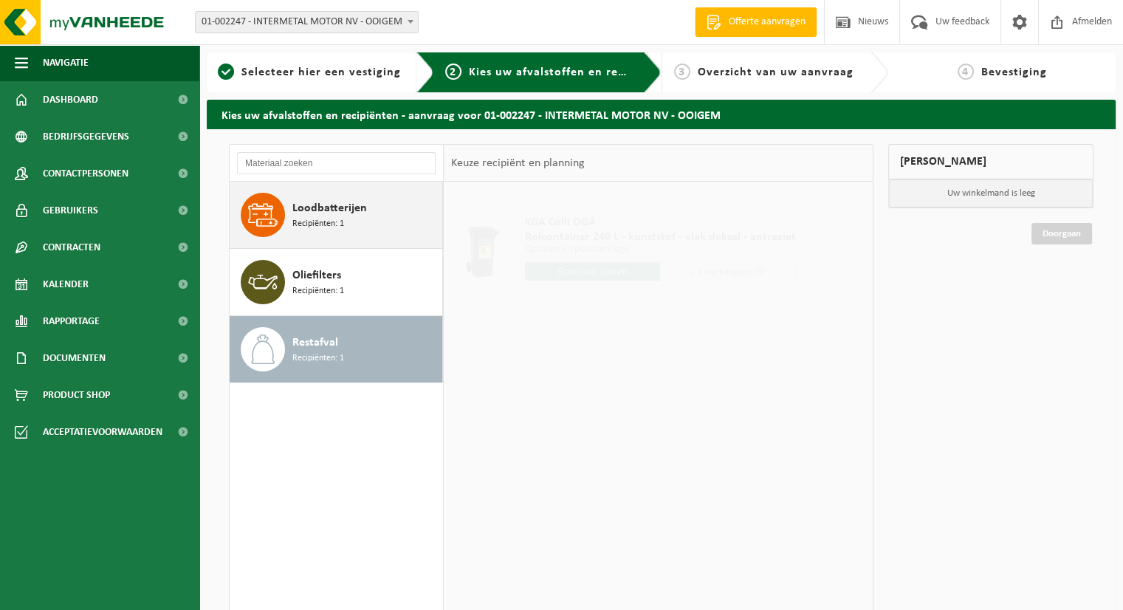
click at [305, 204] on span "Loodbatterijen" at bounding box center [329, 208] width 75 height 18
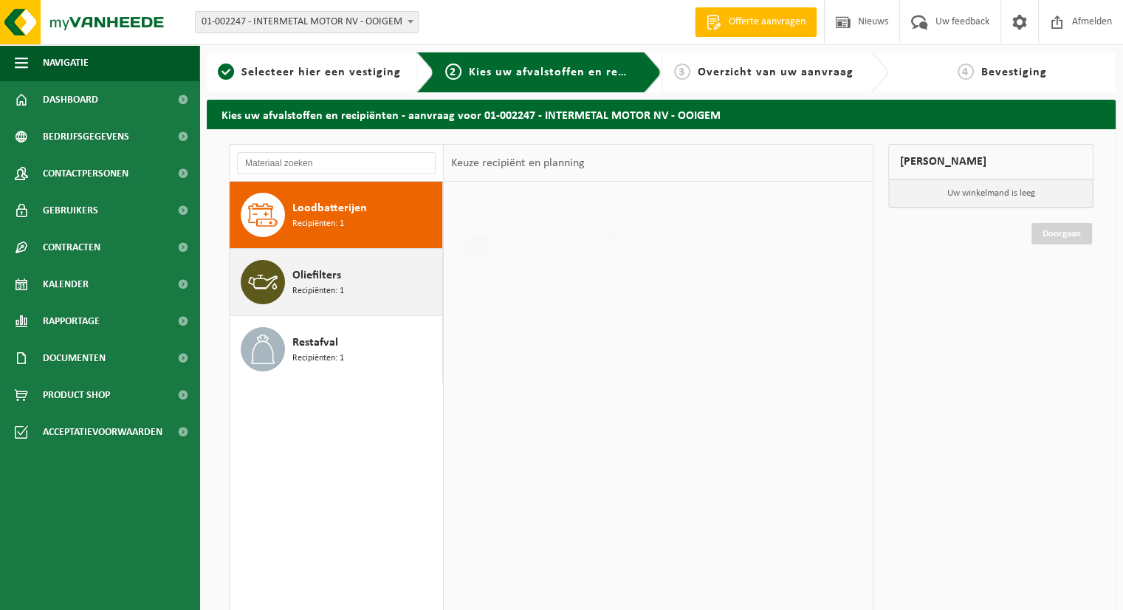
click at [322, 305] on div "Oliefilters Recipiënten: 1" at bounding box center [336, 282] width 213 height 66
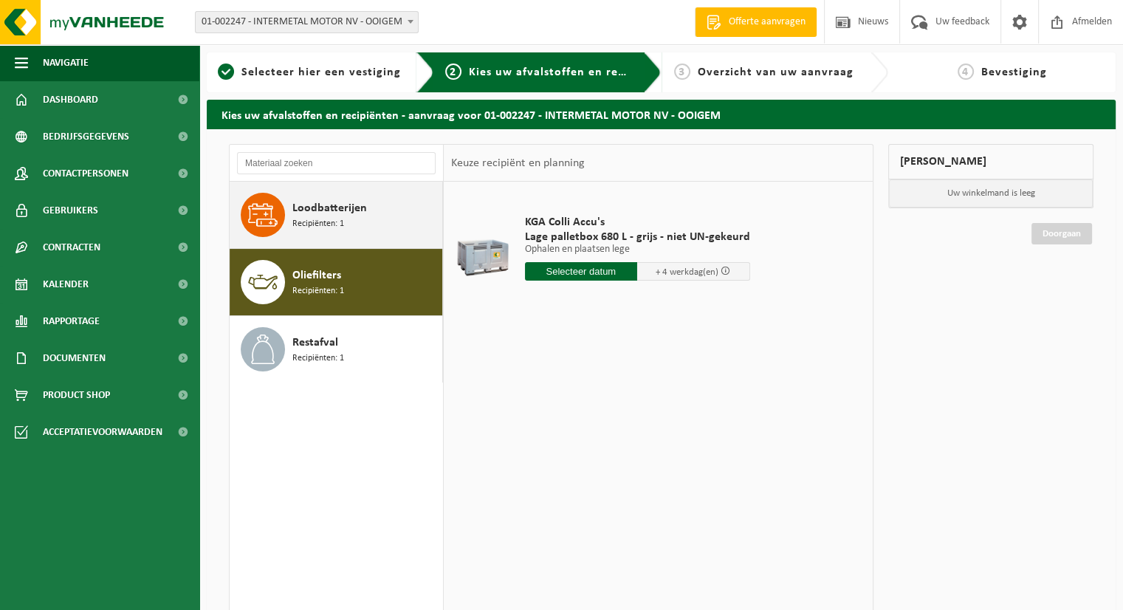
click at [334, 226] on span "Recipiënten: 1" at bounding box center [318, 224] width 52 height 14
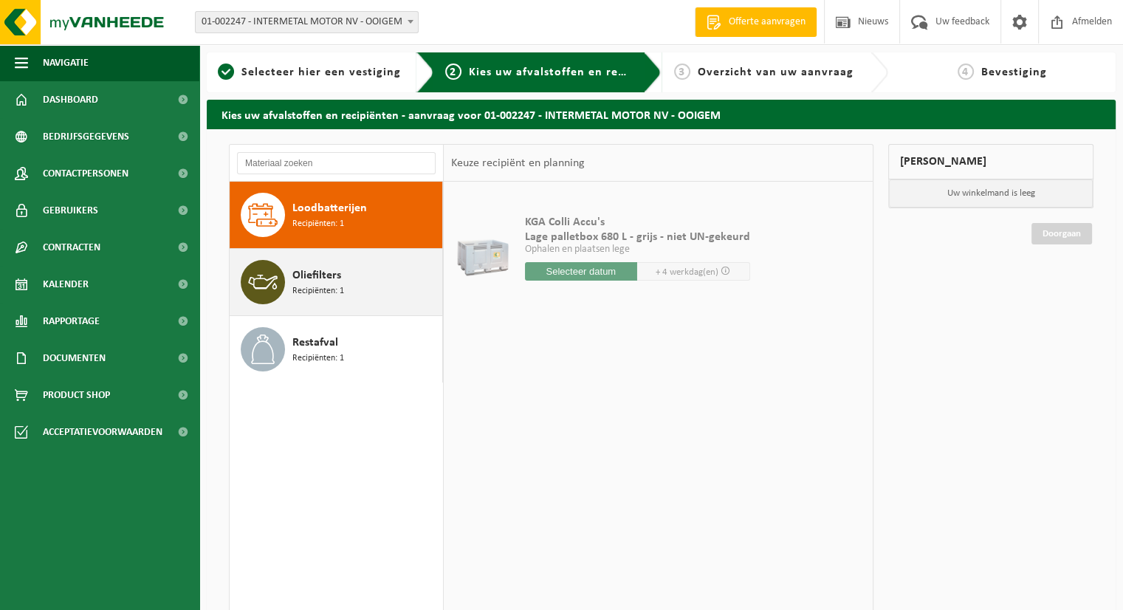
click at [331, 293] on span "Recipiënten: 1" at bounding box center [318, 291] width 52 height 14
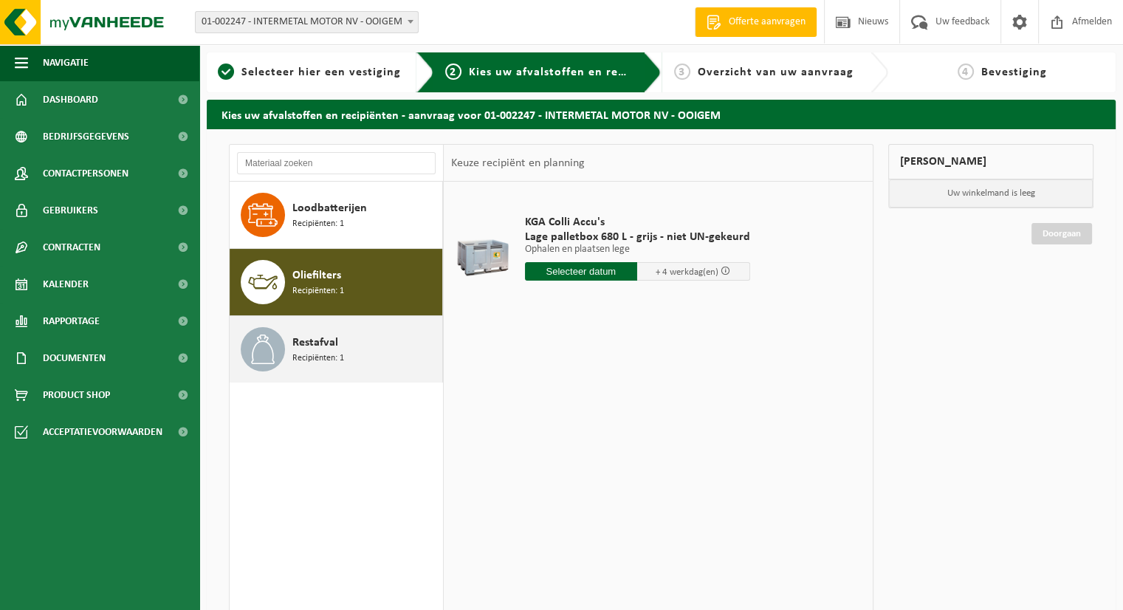
click at [299, 351] on div "Restafval Recipiënten: 1" at bounding box center [365, 349] width 146 height 44
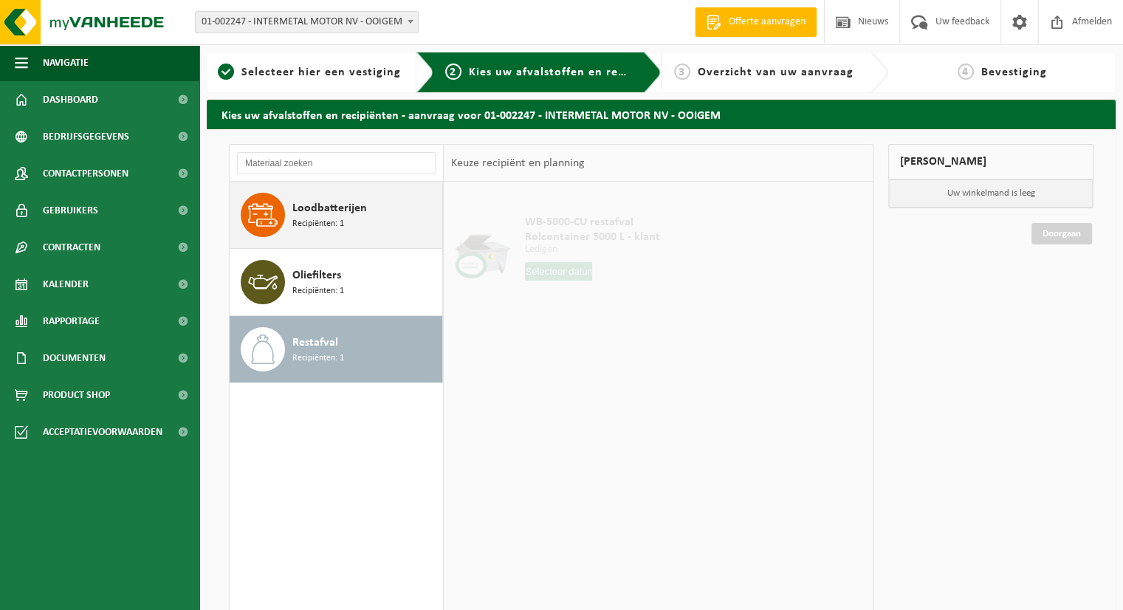
click at [317, 191] on div "Loodbatterijen Recipiënten: 1" at bounding box center [336, 215] width 213 height 66
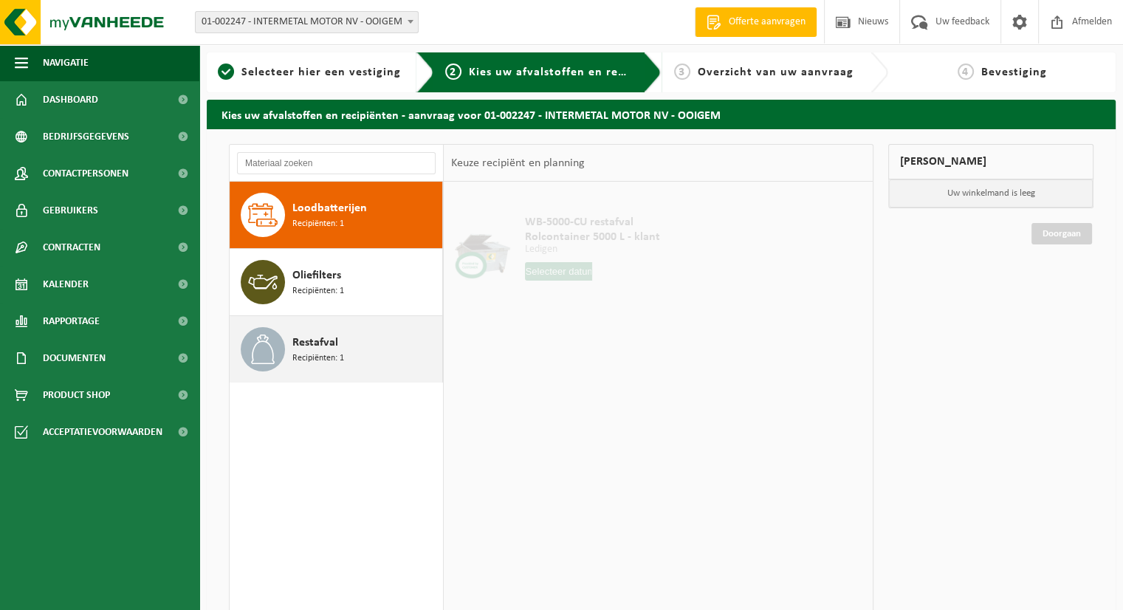
click at [311, 365] on div "Restafval Recipiënten: 1" at bounding box center [365, 349] width 146 height 44
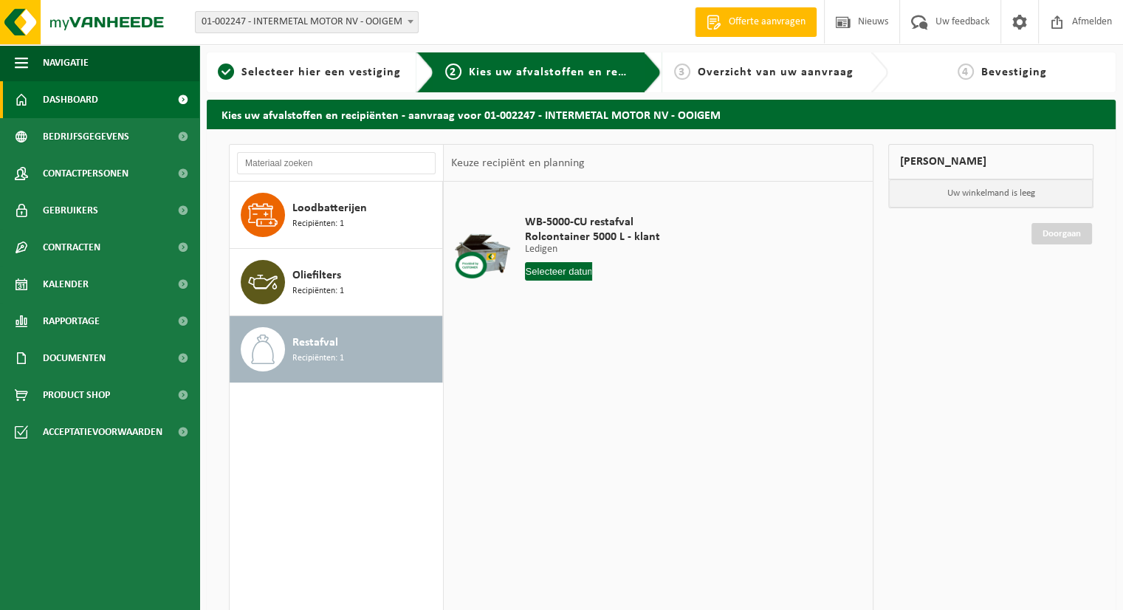
click at [116, 99] on link "Dashboard" at bounding box center [99, 99] width 199 height 37
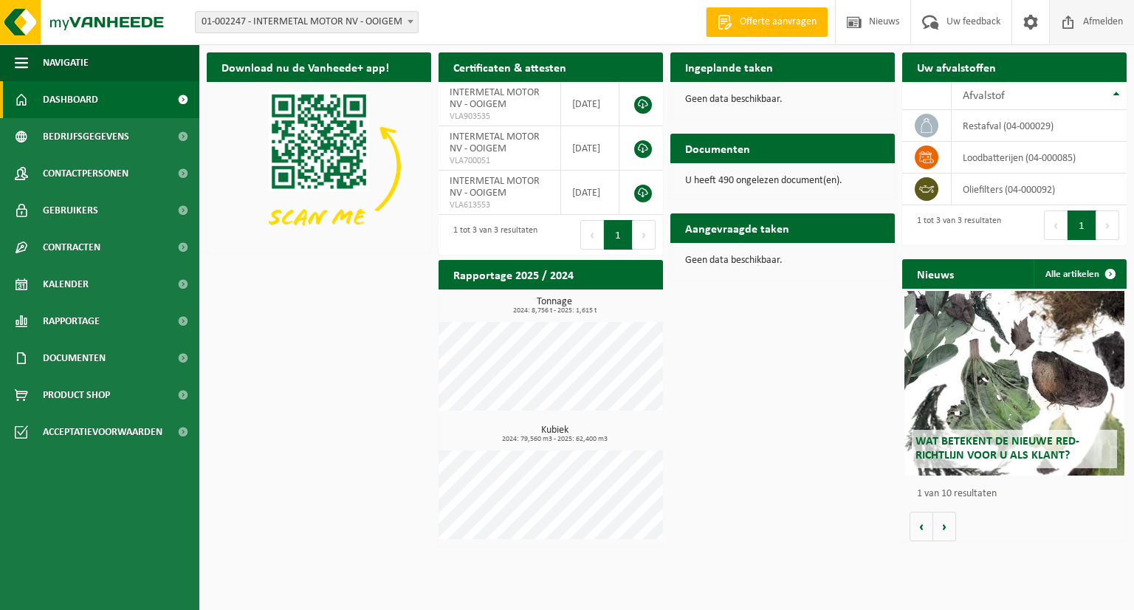
click at [1079, 18] on span "Afmelden" at bounding box center [1102, 22] width 47 height 44
click at [819, 227] on div "Aangevraagde taken Toon de aangevraagde taken" at bounding box center [782, 228] width 224 height 30
click at [805, 228] on div "Aangevraagde taken Toon de aangevraagde taken" at bounding box center [782, 228] width 224 height 30
click at [824, 69] on div "Ingeplande taken Bekijk uw kalender" at bounding box center [782, 67] width 224 height 30
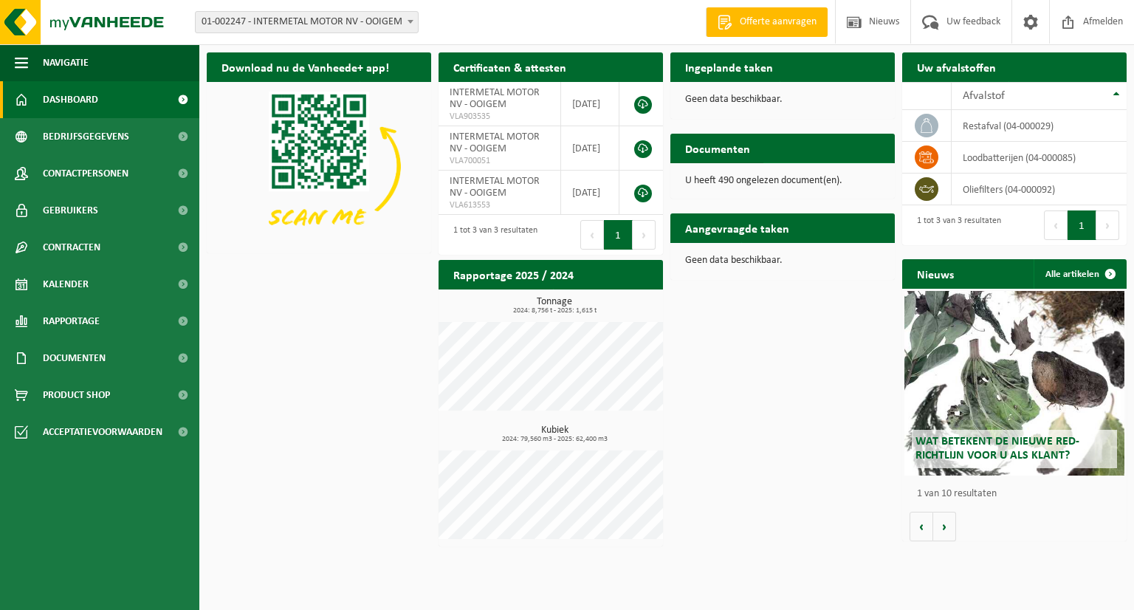
drag, startPoint x: 804, startPoint y: 222, endPoint x: 829, endPoint y: 156, distance: 70.3
click at [805, 223] on div "Aangevraagde taken Toon de aangevraagde taken" at bounding box center [782, 228] width 224 height 30
click at [809, 65] on div "Ingeplande taken Bekijk uw kalender" at bounding box center [782, 67] width 224 height 30
drag, startPoint x: 819, startPoint y: 228, endPoint x: 827, endPoint y: 153, distance: 75.7
click at [819, 229] on div "Aangevraagde taken Toon de aangevraagde taken" at bounding box center [782, 228] width 224 height 30
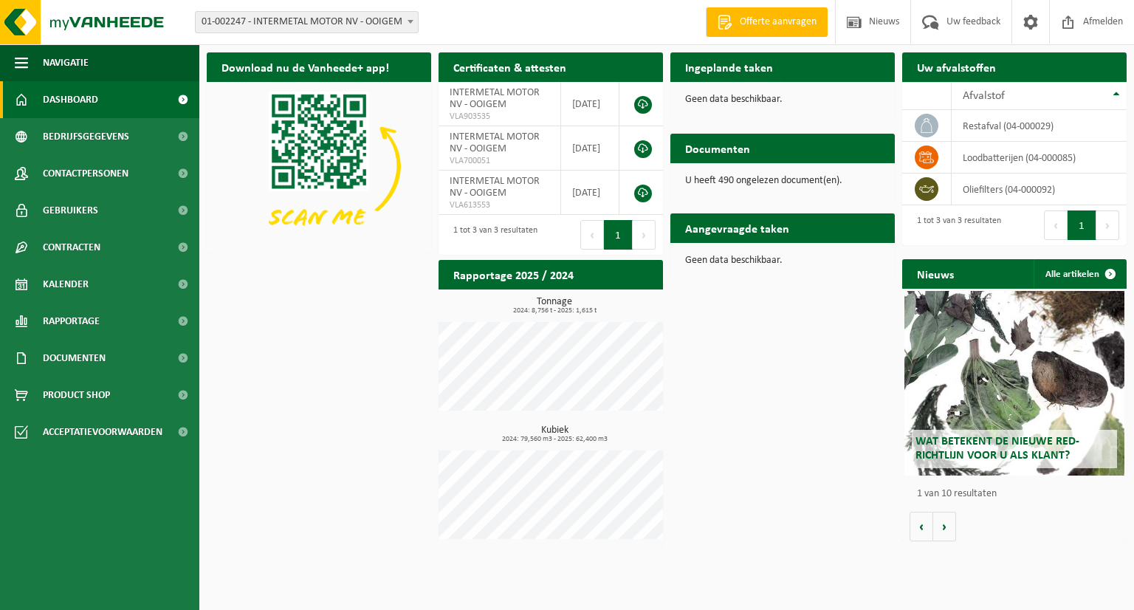
click at [811, 69] on div "Ingeplande taken Bekijk uw kalender" at bounding box center [782, 67] width 224 height 30
click at [814, 233] on div "Aangevraagde taken Toon de aangevraagde taken" at bounding box center [782, 228] width 224 height 30
click at [830, 70] on div "Ingeplande taken Bekijk uw kalender" at bounding box center [782, 67] width 224 height 30
click at [832, 238] on div "Aangevraagde taken Toon de aangevraagde taken" at bounding box center [782, 228] width 224 height 30
